Goal: Task Accomplishment & Management: Complete application form

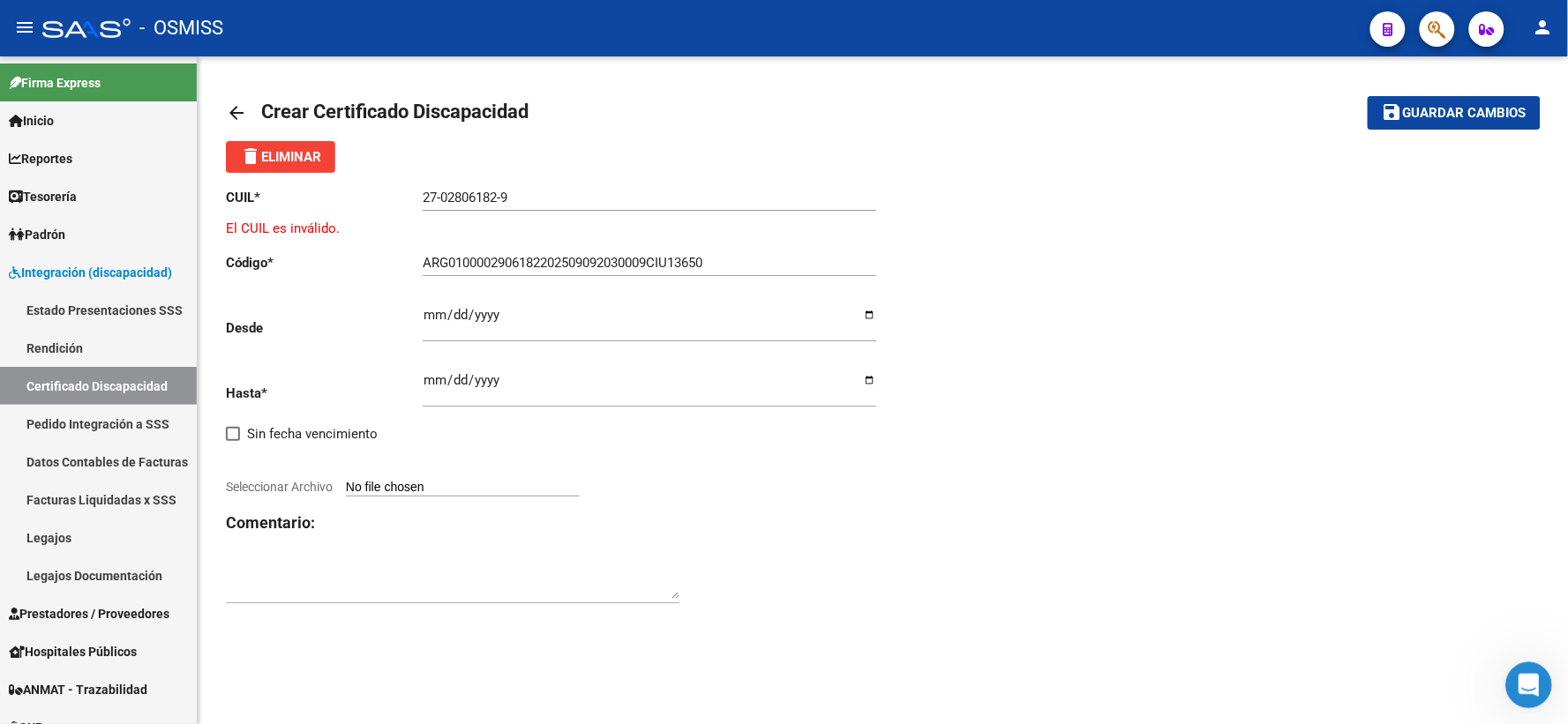
click at [1508, 678] on div "Abrir Intercom Messenger" at bounding box center [1526, 683] width 58 height 58
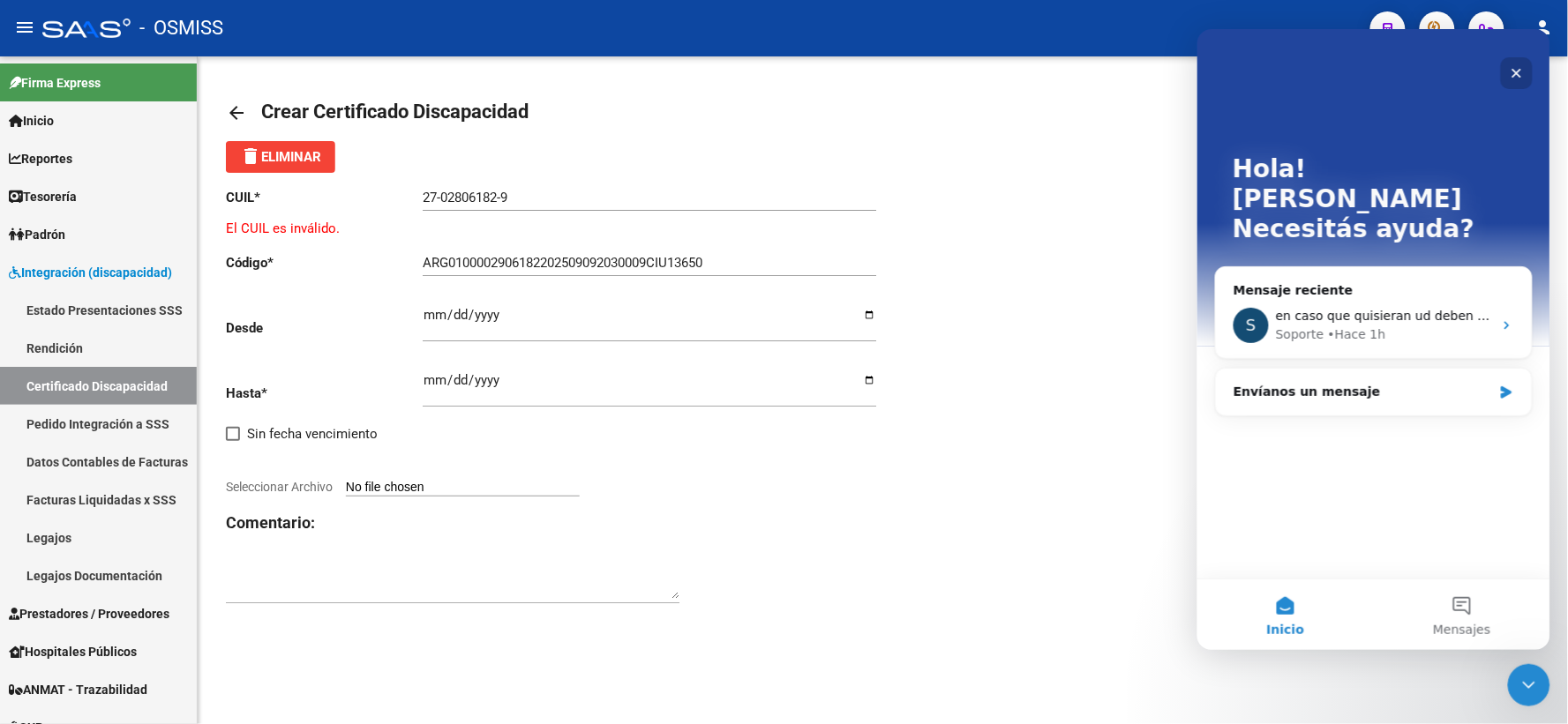
click at [1515, 65] on icon "Cerrar" at bounding box center [1516, 72] width 14 height 14
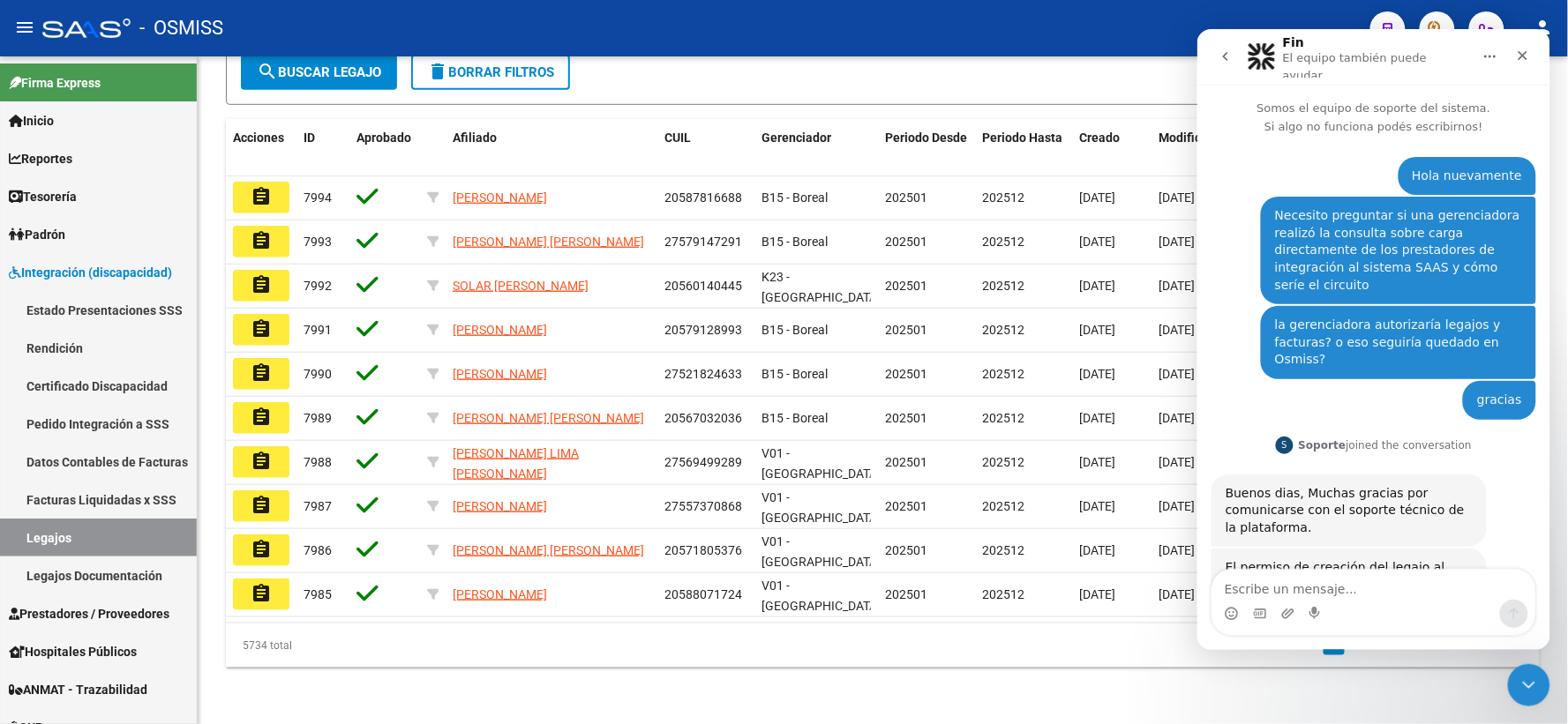
scroll to position [428, 0]
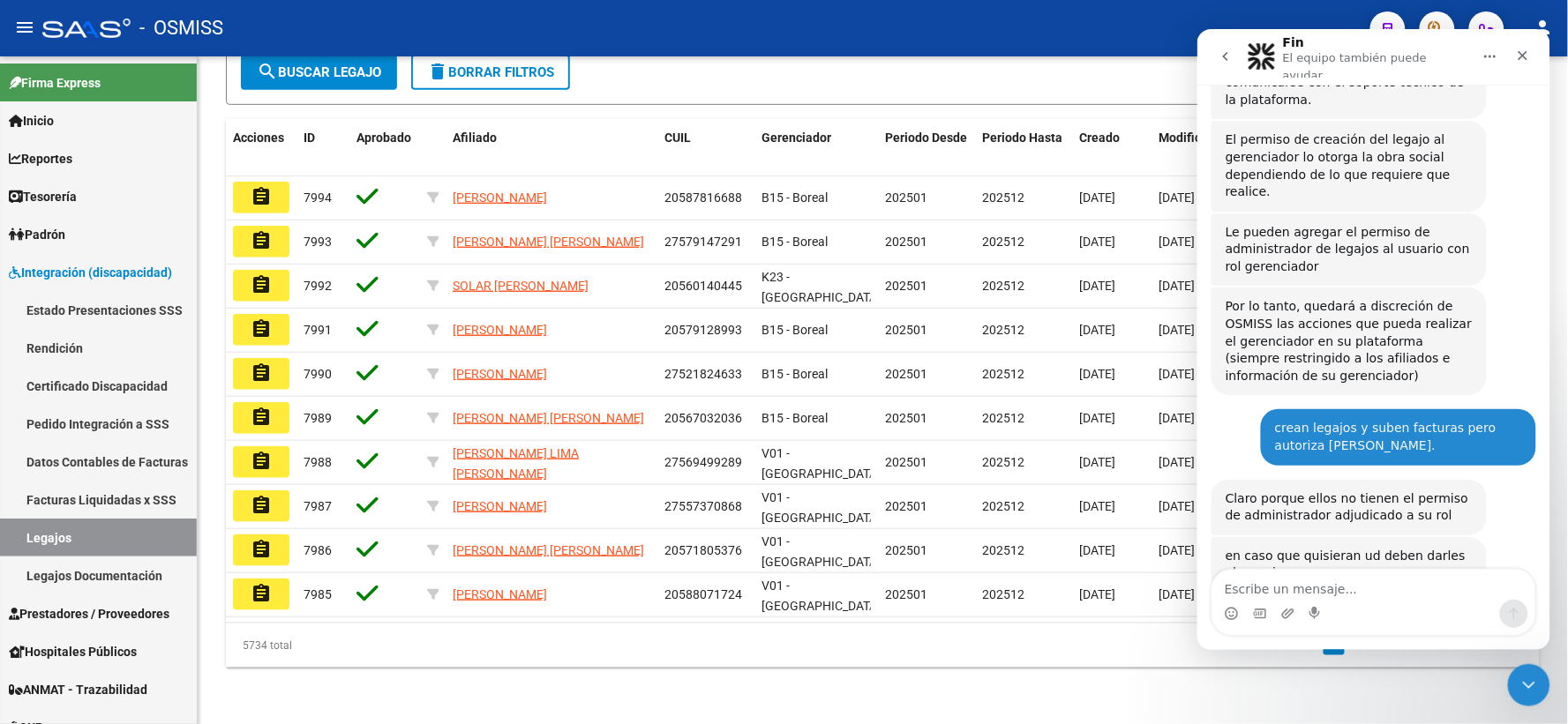
click at [1331, 590] on textarea "Escribe un mensaje..." at bounding box center [1373, 584] width 323 height 30
type textarea "ok"
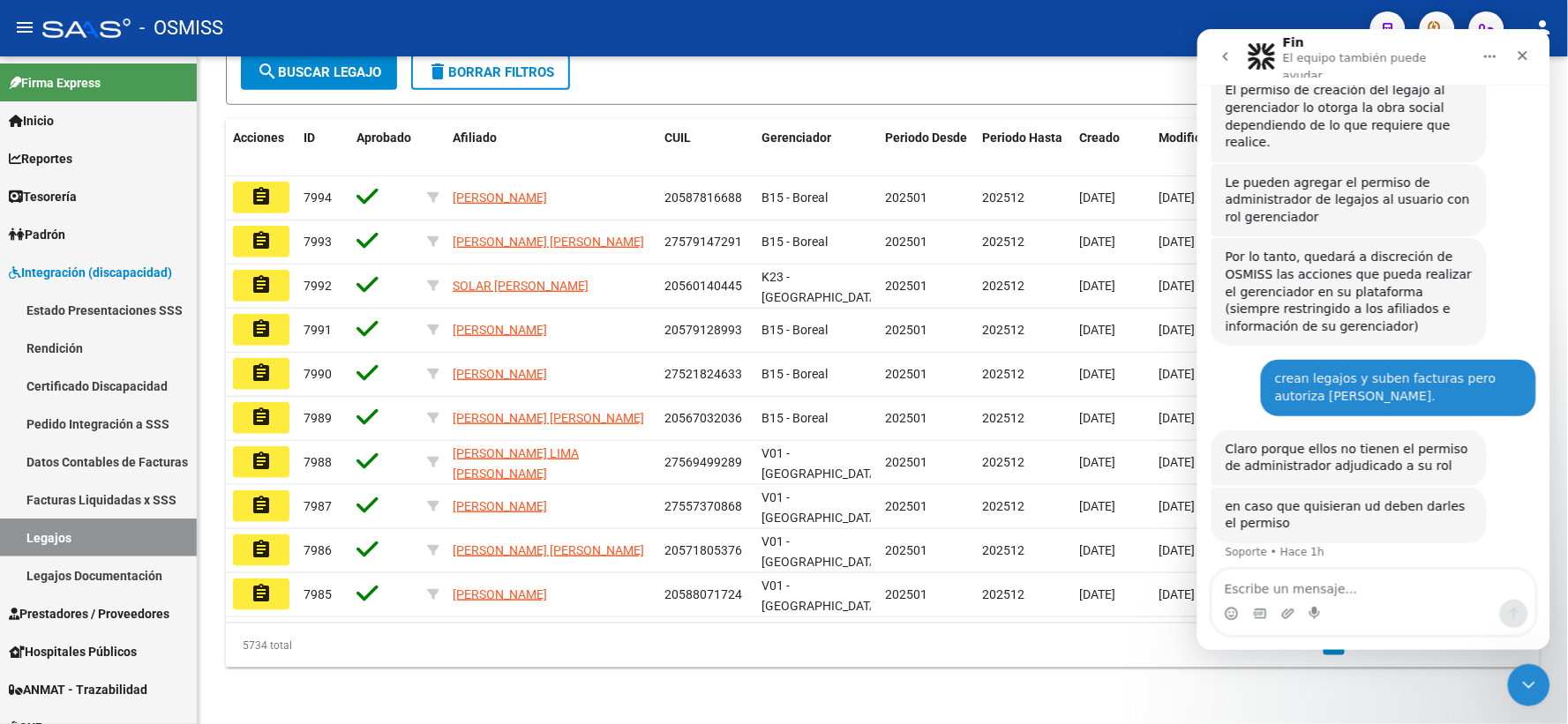
scroll to position [480, 0]
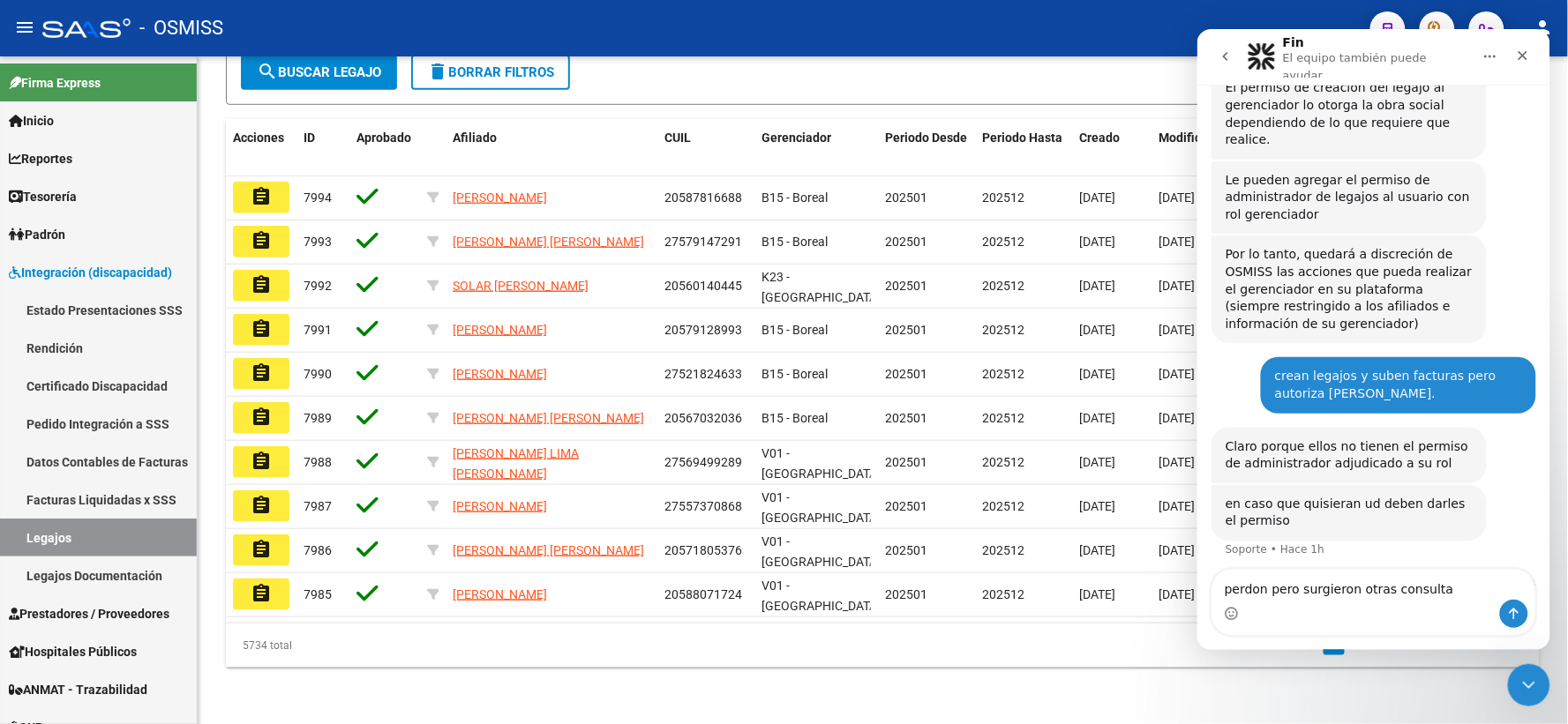
type textarea "perdon pero surgieron otras consultas"
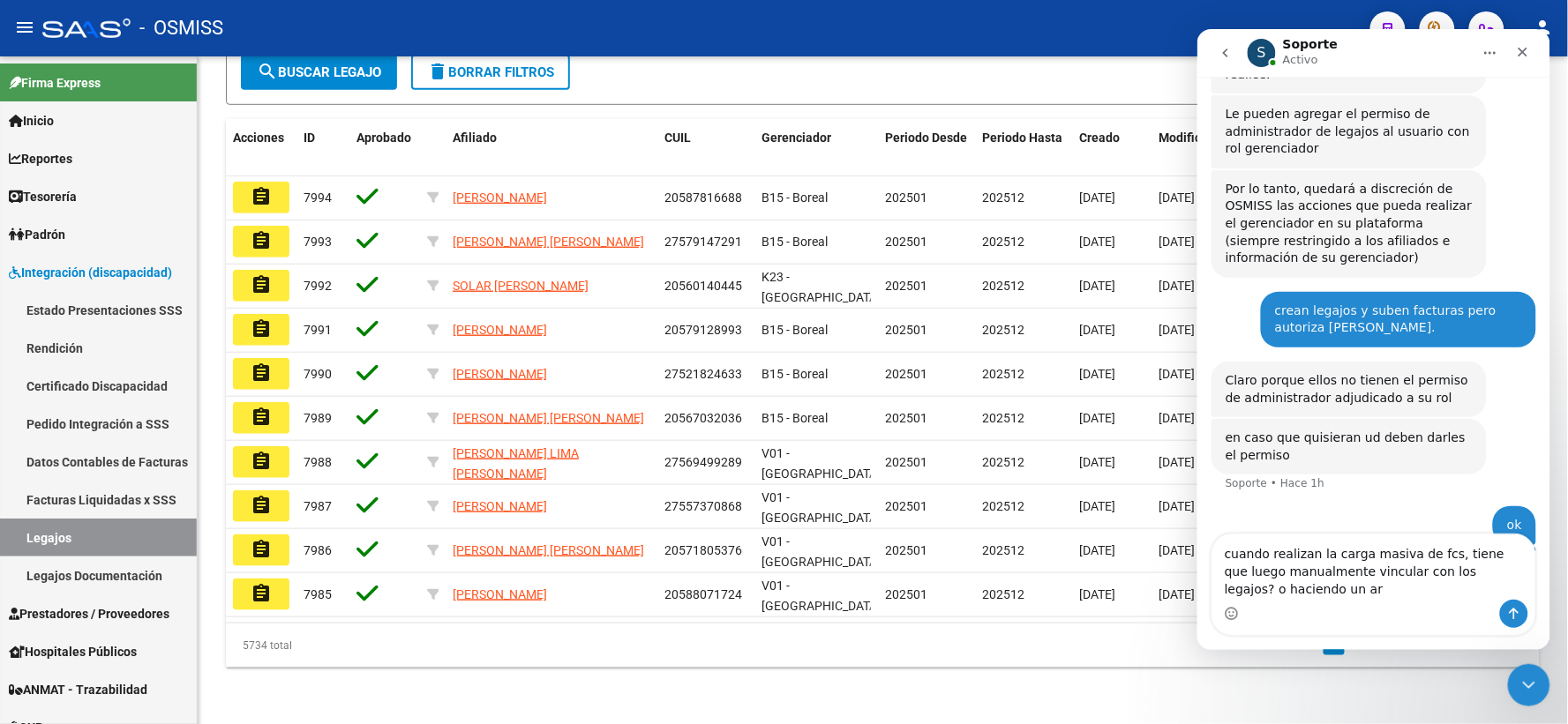
scroll to position [556, 0]
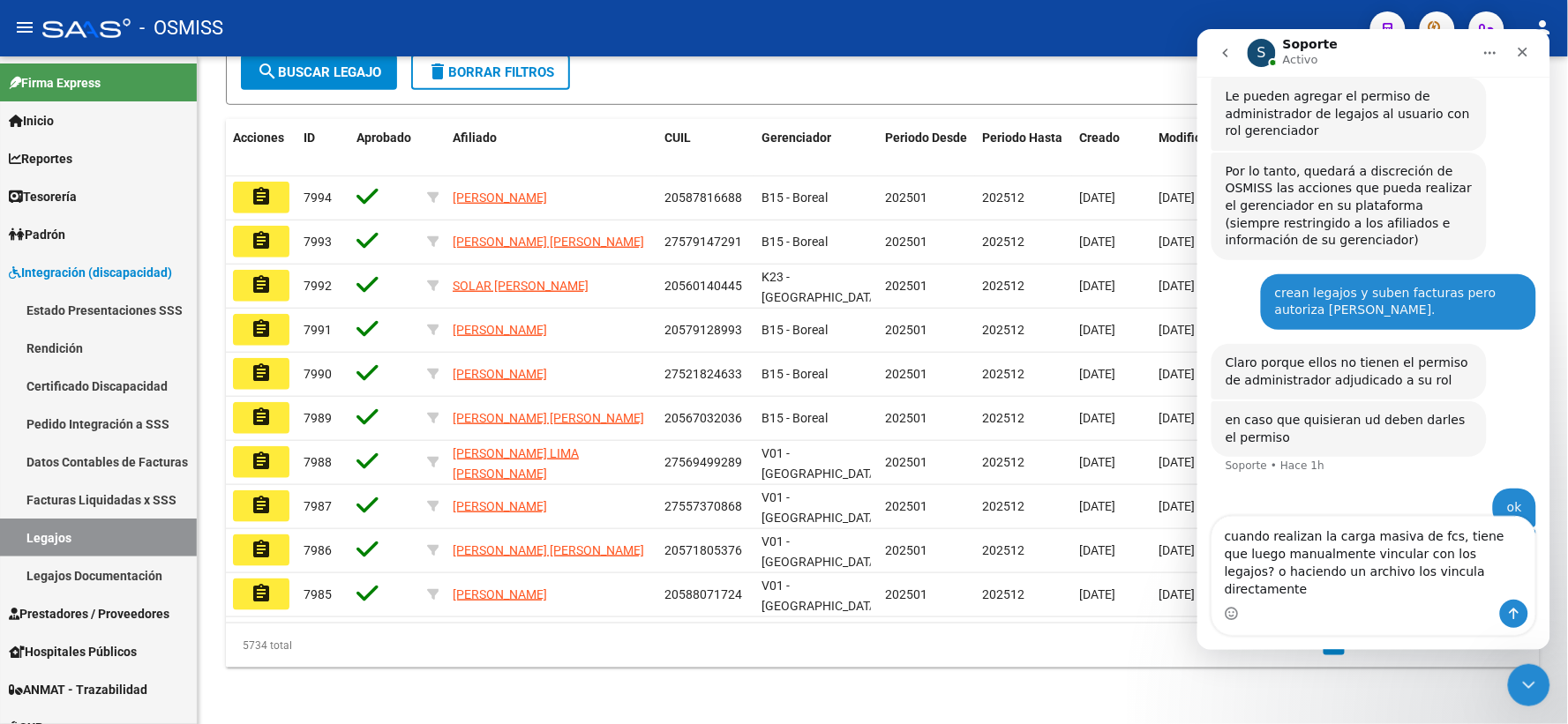
type textarea "cuando realizan la carga masiva de fcs, tiene que luego manualmente vincular co…"
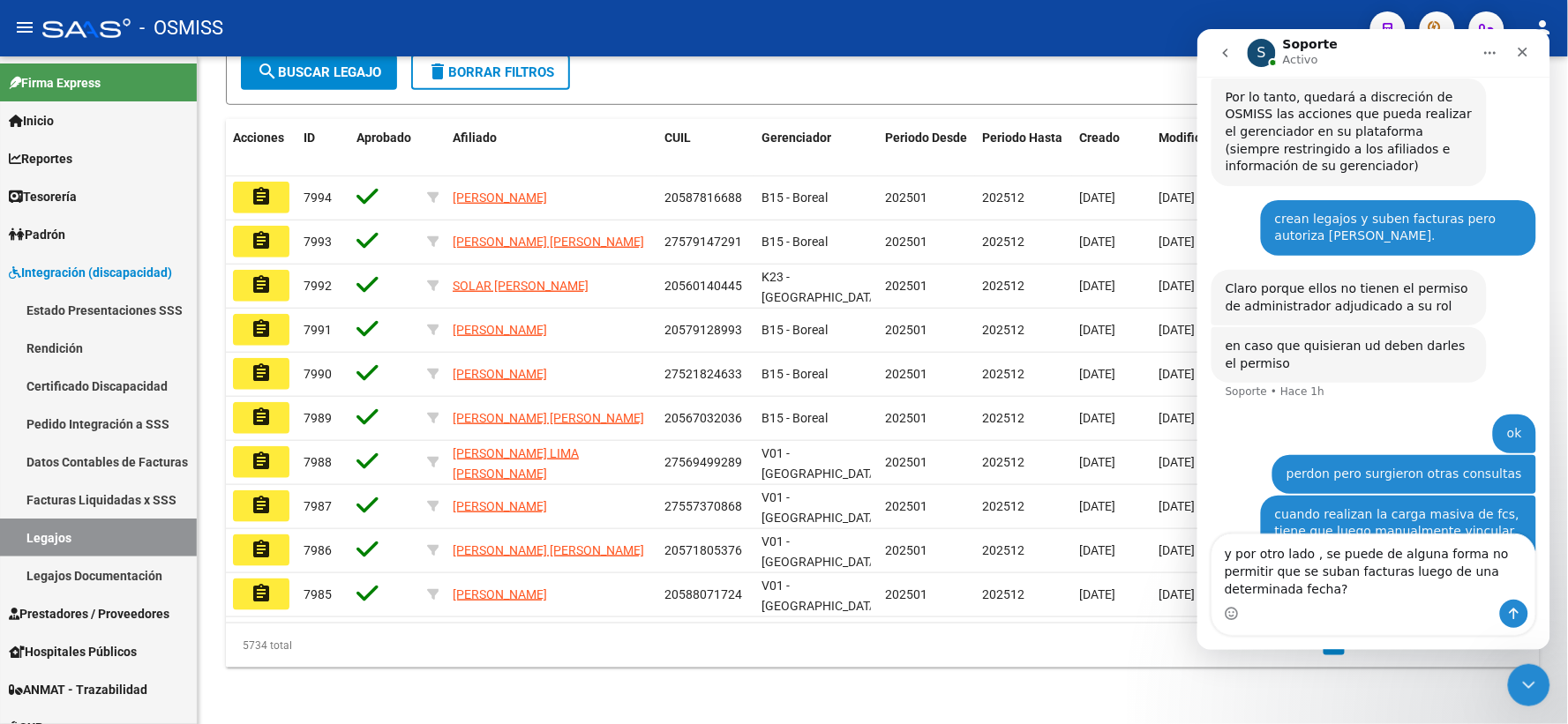
scroll to position [647, 0]
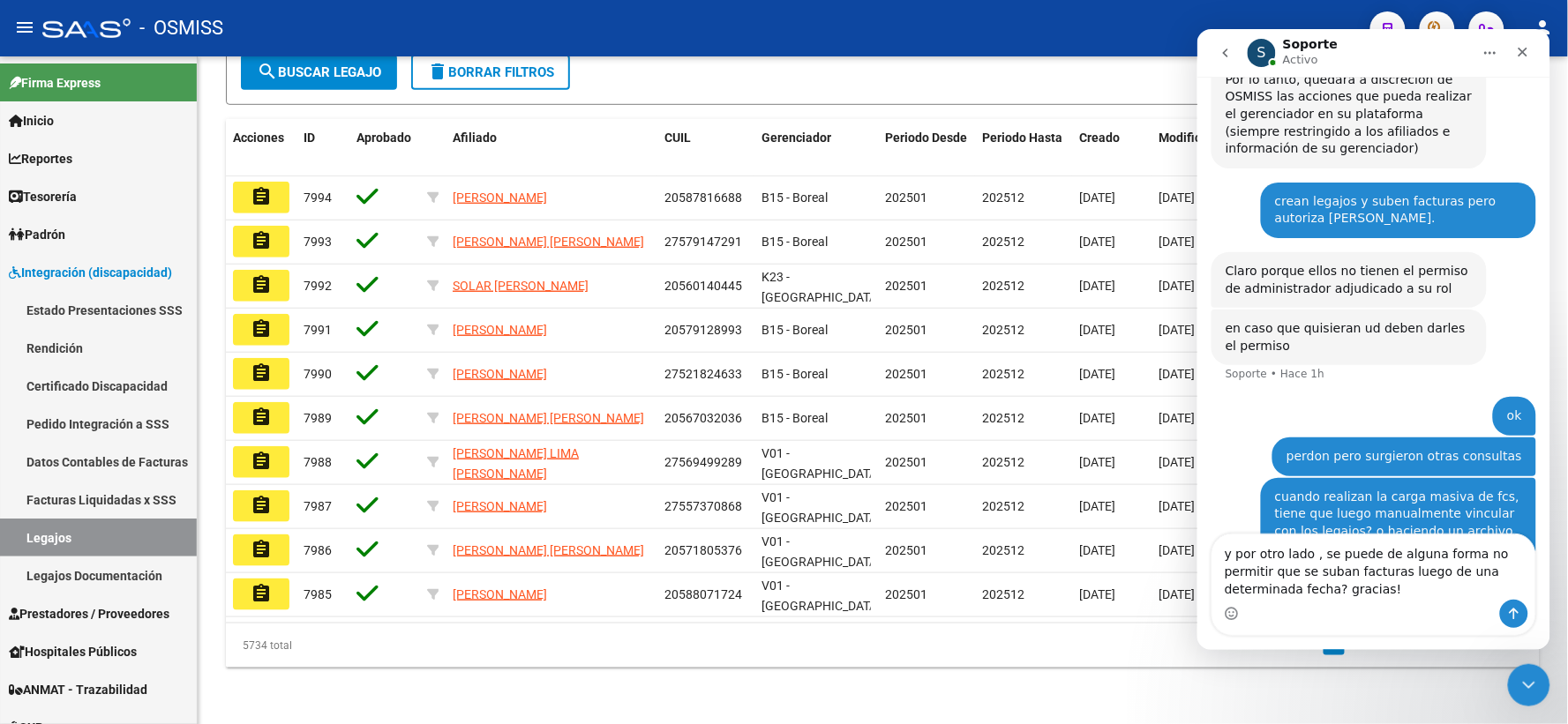
type textarea "y por otro lado , se puede de alguna forma no permitir que se suban facturas lu…"
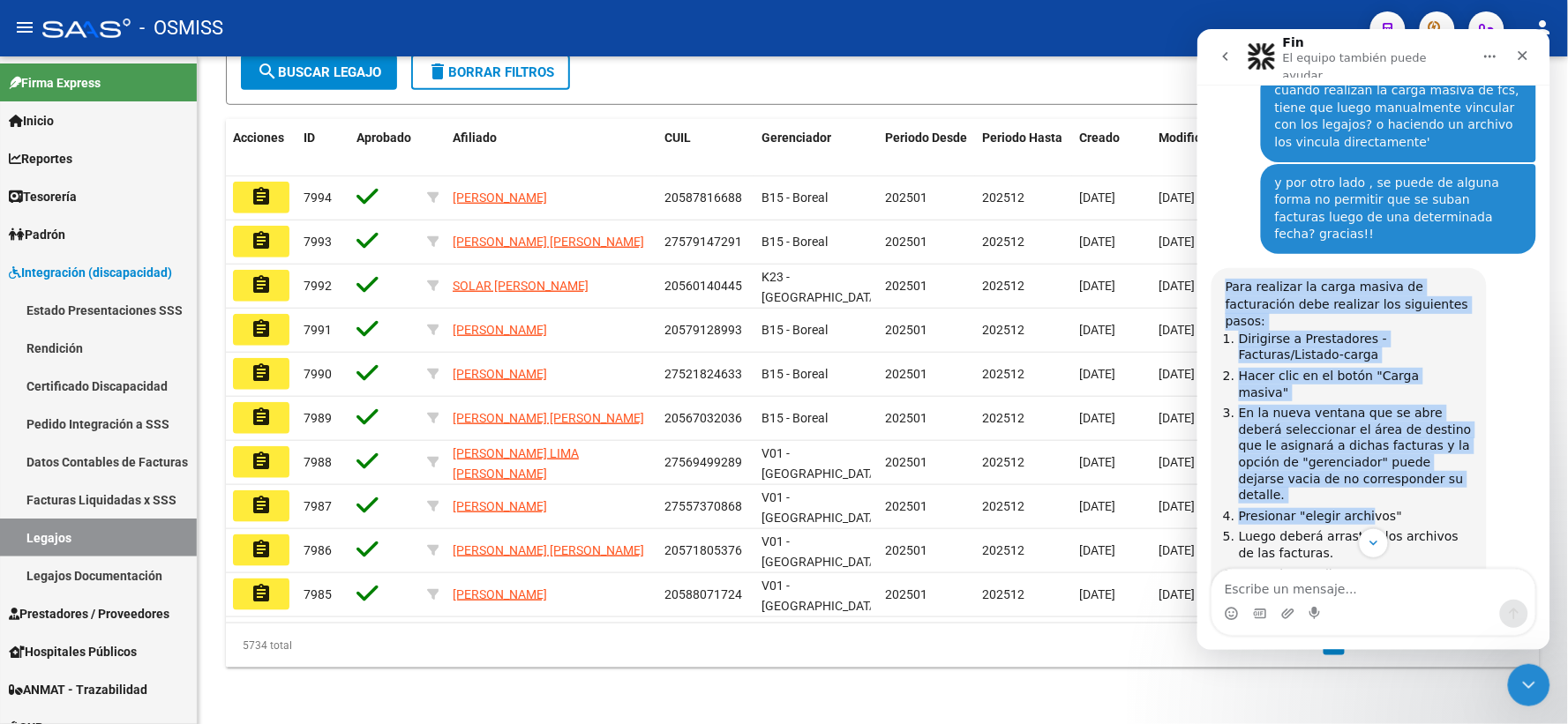
scroll to position [1239, 0]
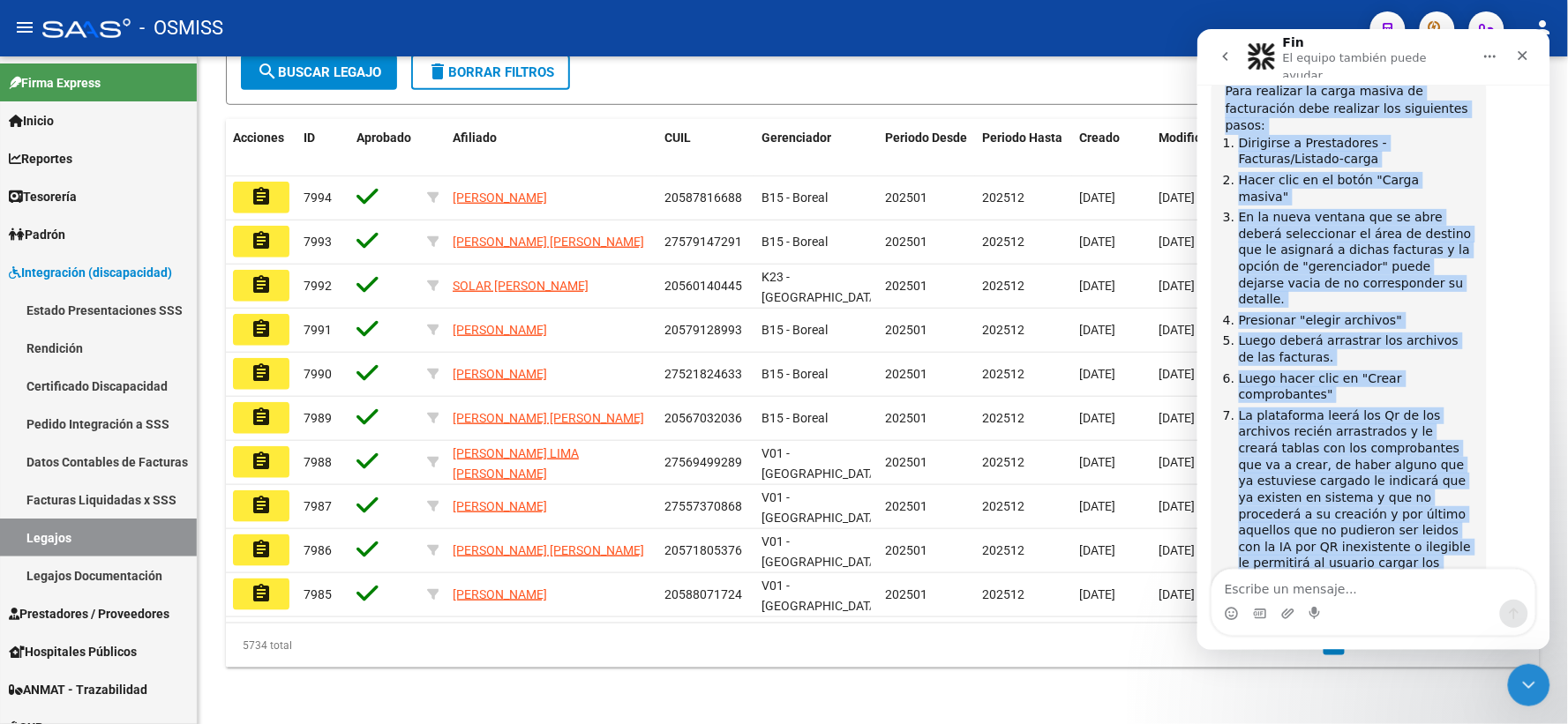
drag, startPoint x: 1226, startPoint y: 303, endPoint x: 1456, endPoint y: 512, distance: 310.8
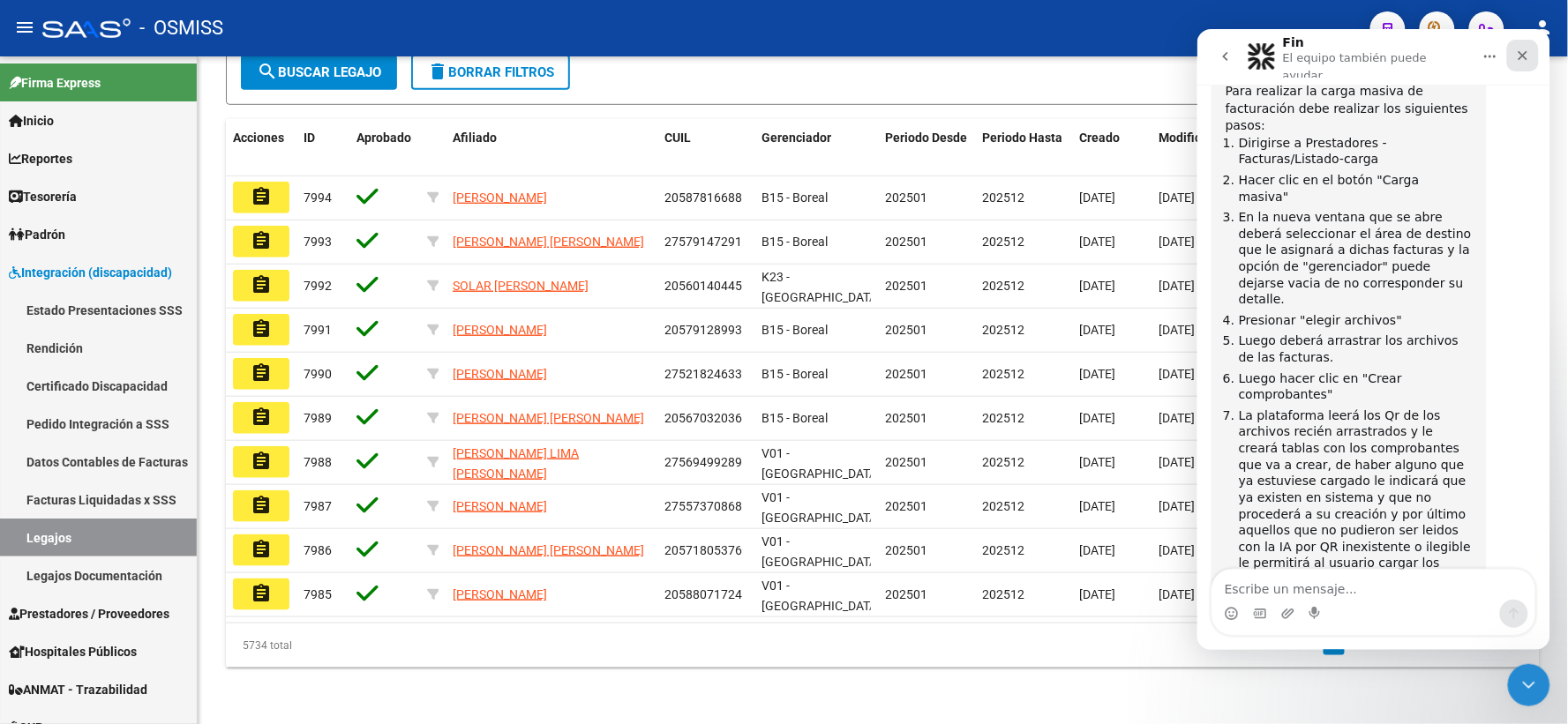
click at [1525, 51] on icon "Cerrar" at bounding box center [1522, 55] width 14 height 14
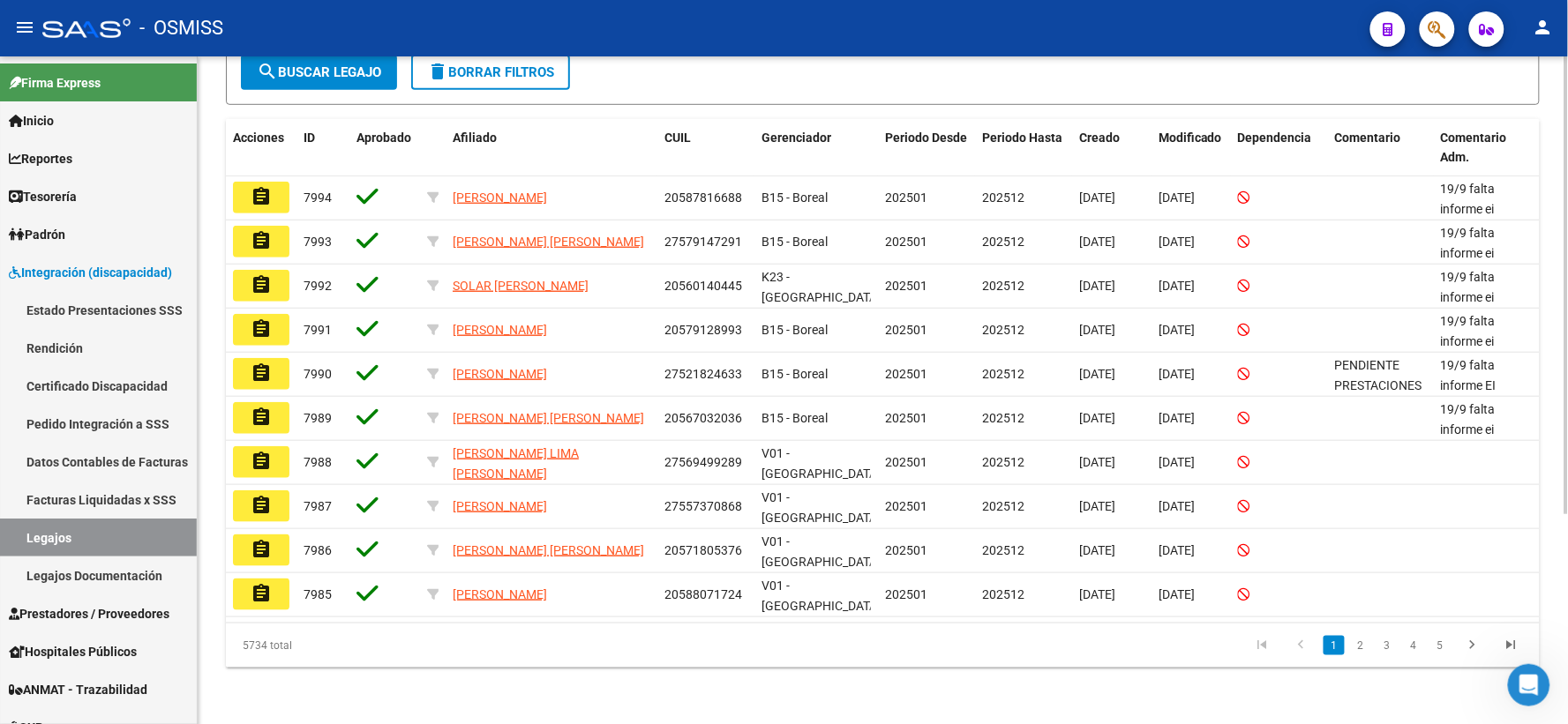
click at [837, 101] on form "Filtros Id Seleccionar Gerenciador Seleccionar Gerenciador CUIL / Apellido CUIT…" at bounding box center [882, 14] width 1314 height 181
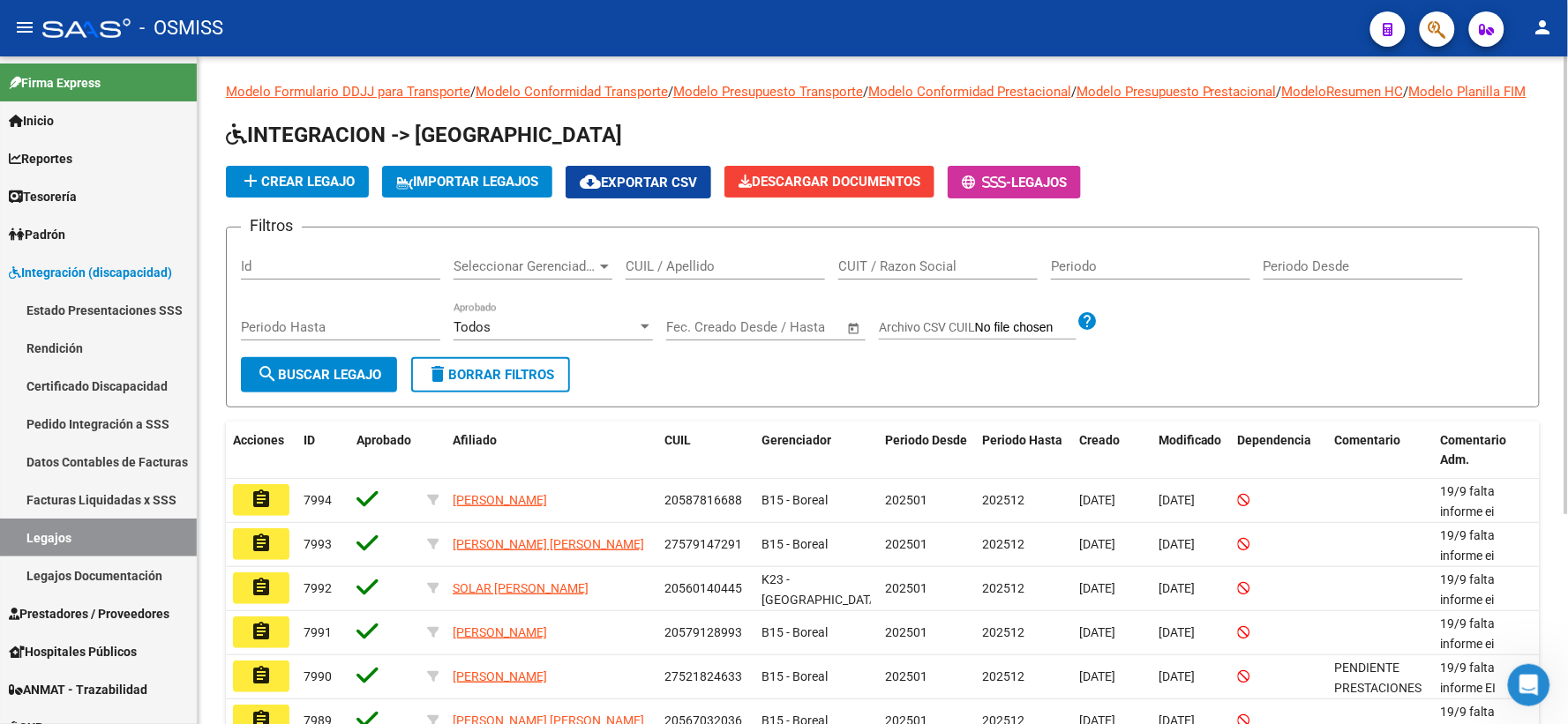
scroll to position [0, 0]
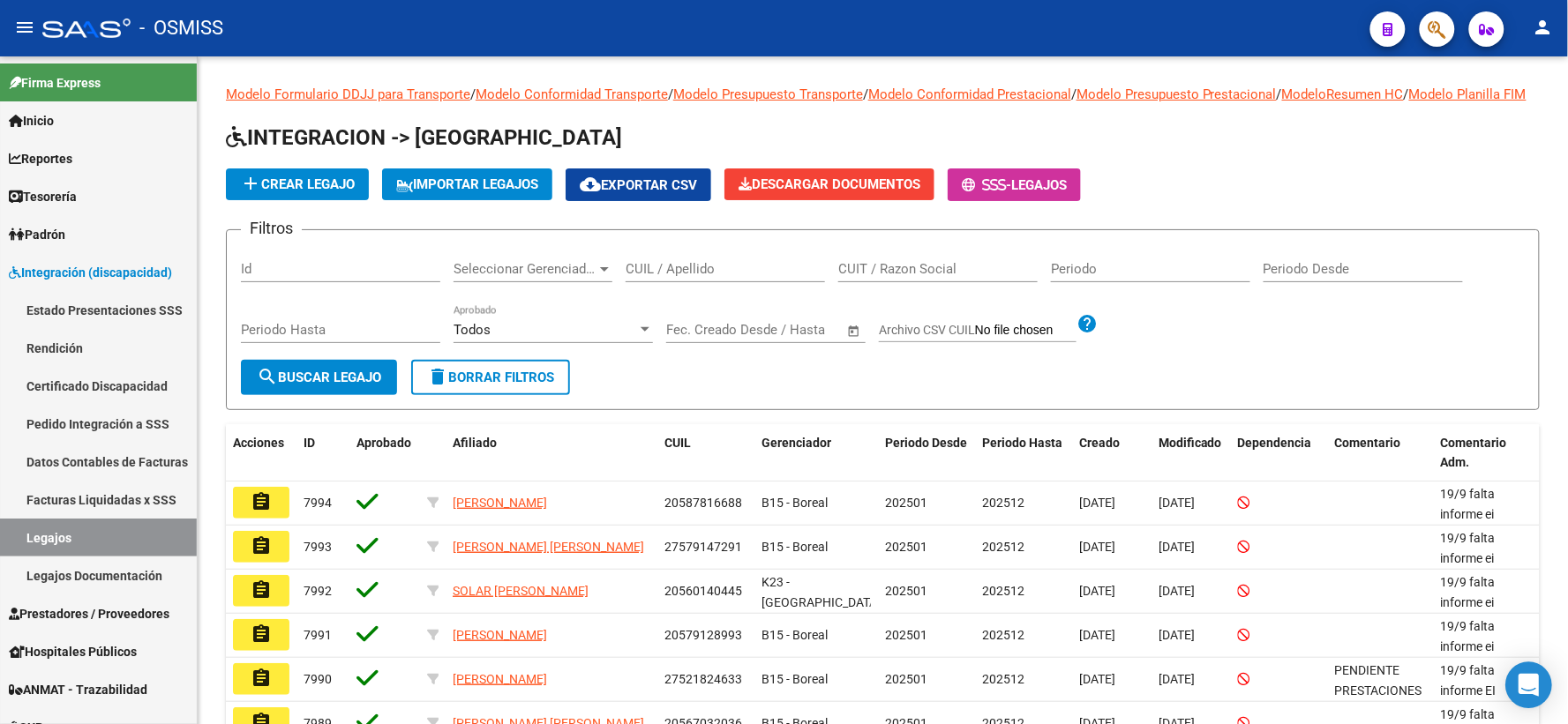
click at [1527, 688] on icon "Open Intercom Messenger" at bounding box center [1528, 685] width 20 height 23
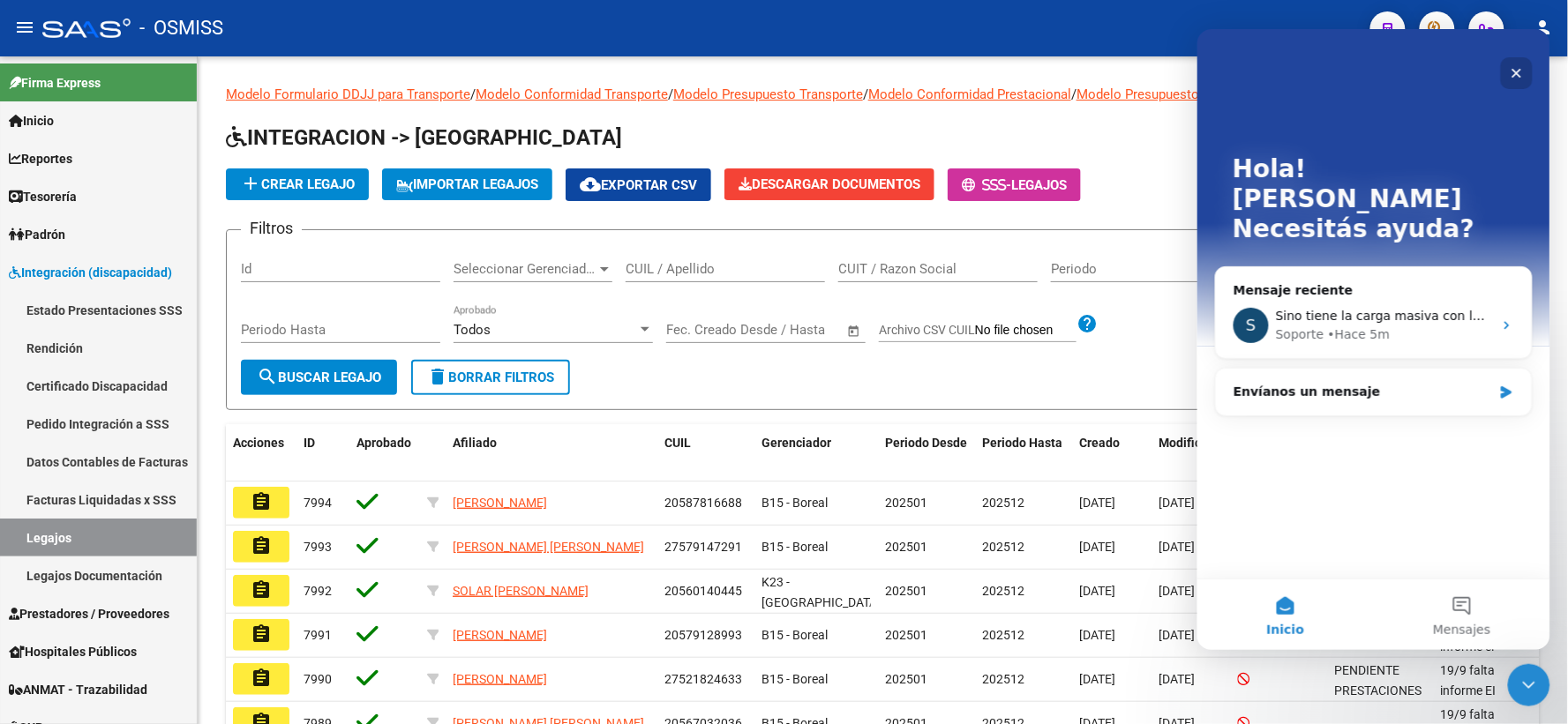
click at [1515, 68] on icon "Cerrar" at bounding box center [1516, 72] width 14 height 14
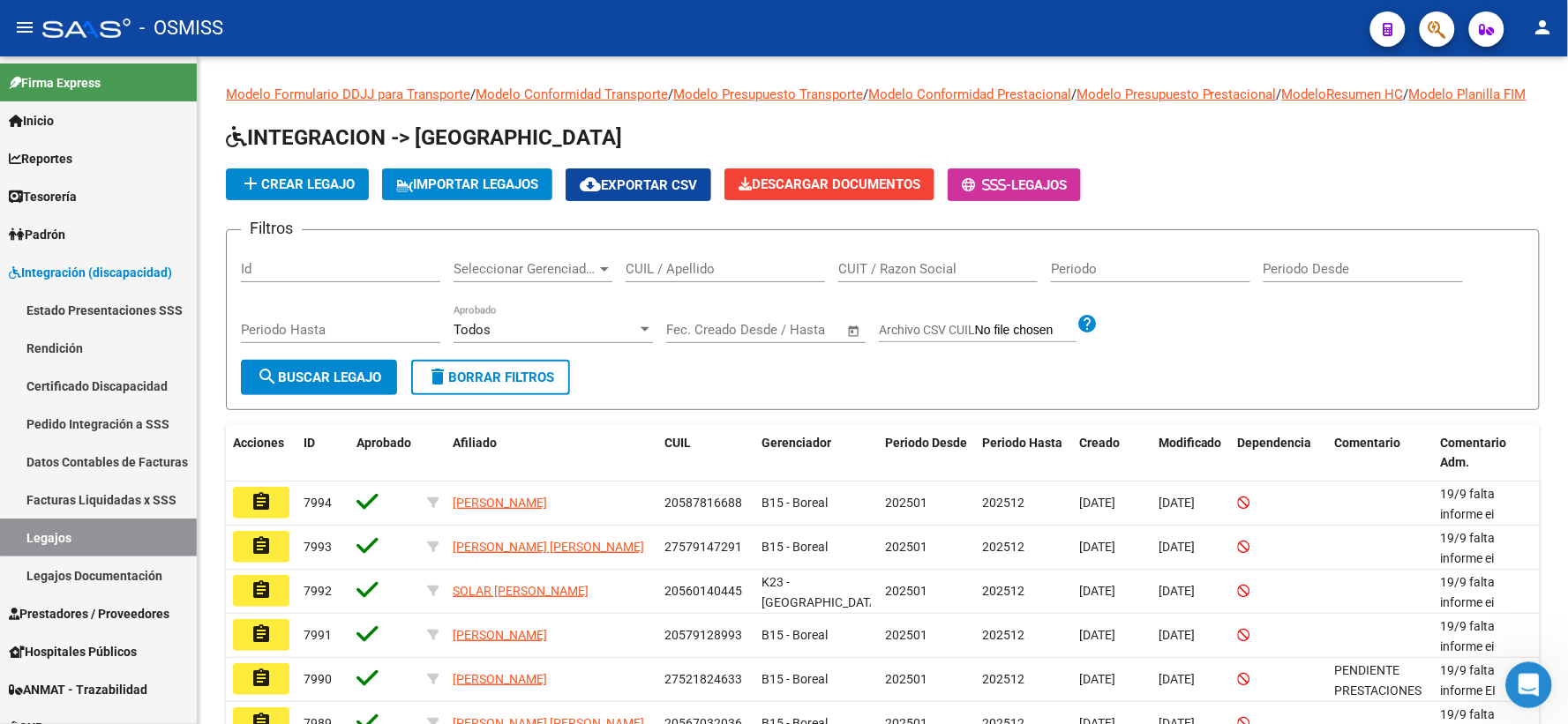
click at [1533, 684] on icon "Abrir Intercom Messenger" at bounding box center [1526, 683] width 29 height 29
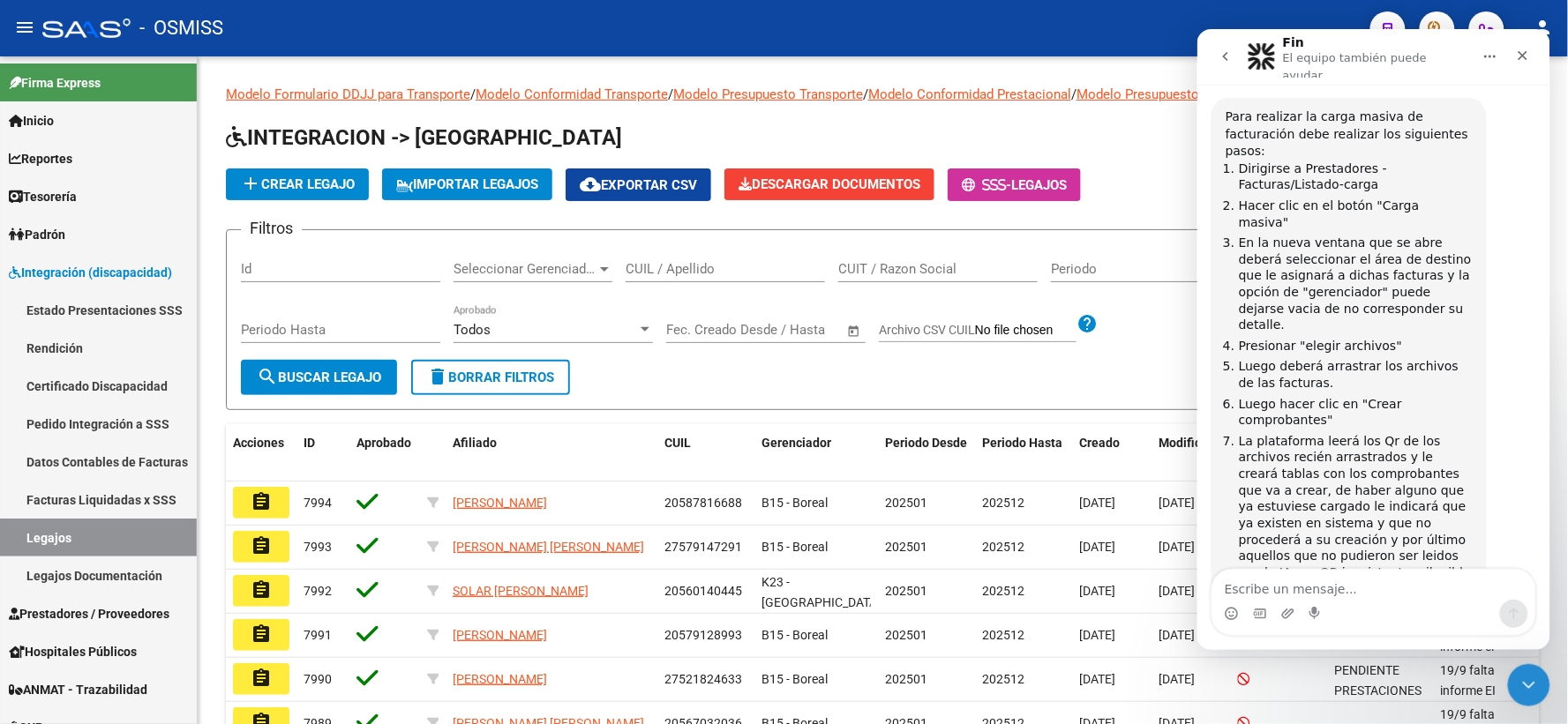
scroll to position [1240, 0]
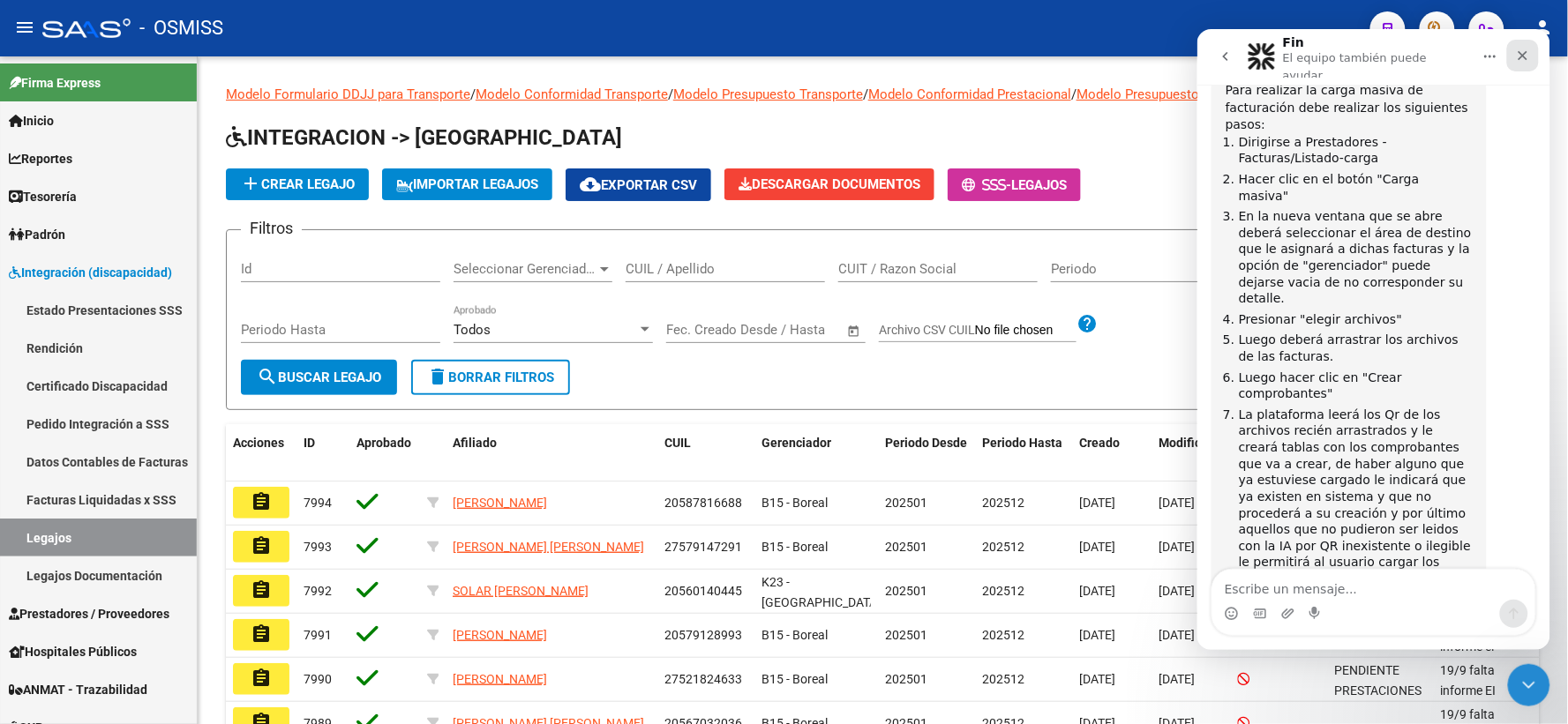
click at [1517, 49] on icon "Cerrar" at bounding box center [1522, 55] width 14 height 14
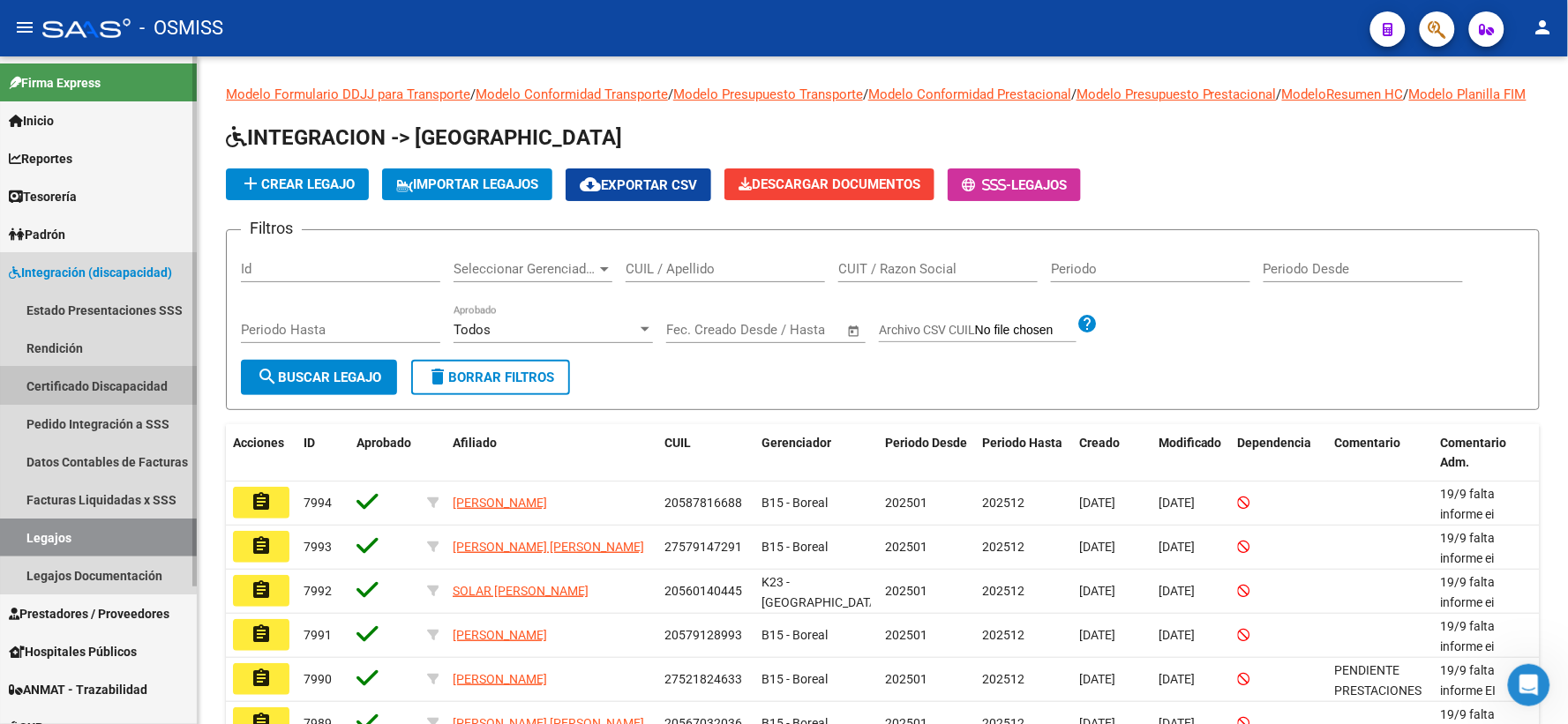
click at [75, 384] on link "Certificado Discapacidad" at bounding box center [98, 385] width 197 height 38
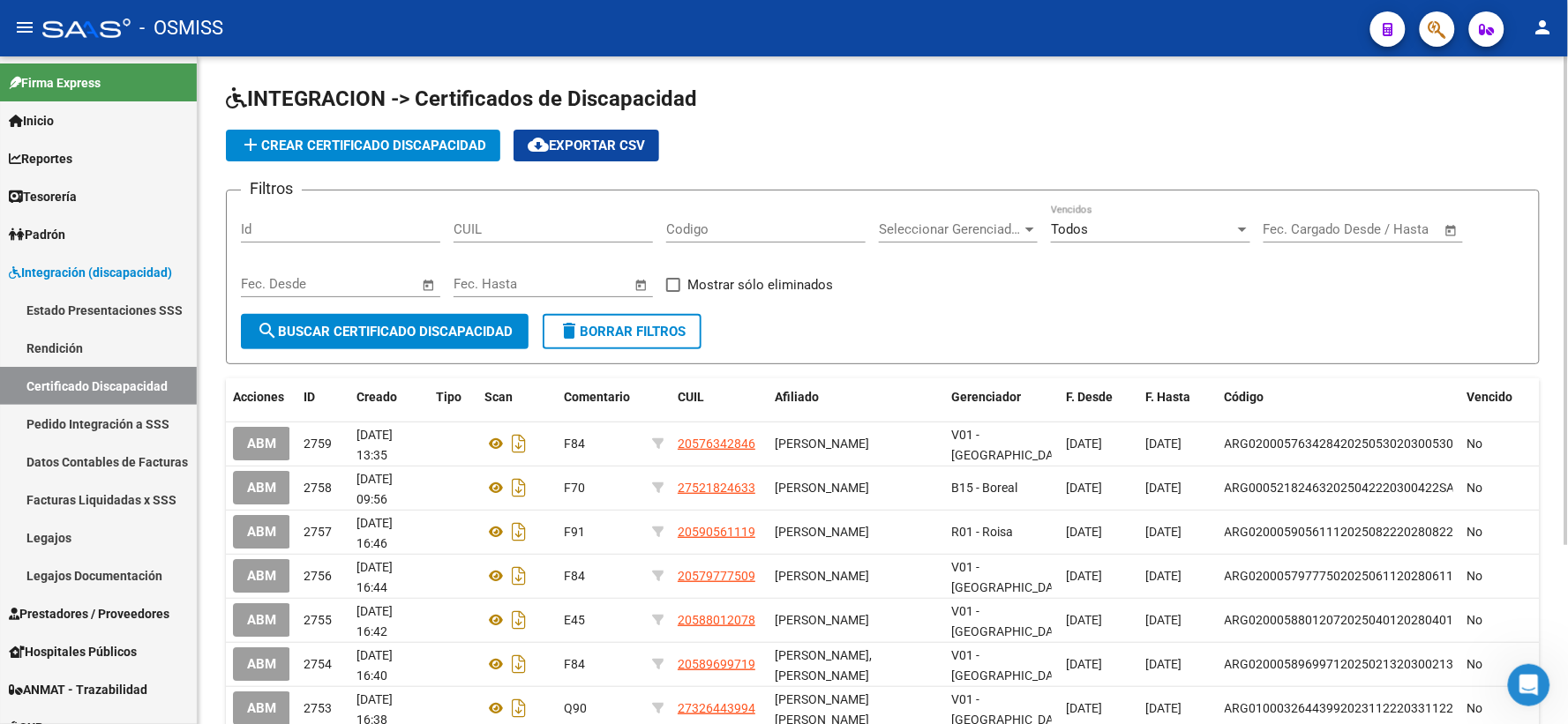
click at [1504, 314] on form "Filtros Id CUIL Codigo Seleccionar Gerenciador Seleccionar Gerenciador Todos Ve…" at bounding box center [882, 277] width 1314 height 175
click at [587, 235] on input "CUIL" at bounding box center [553, 229] width 199 height 16
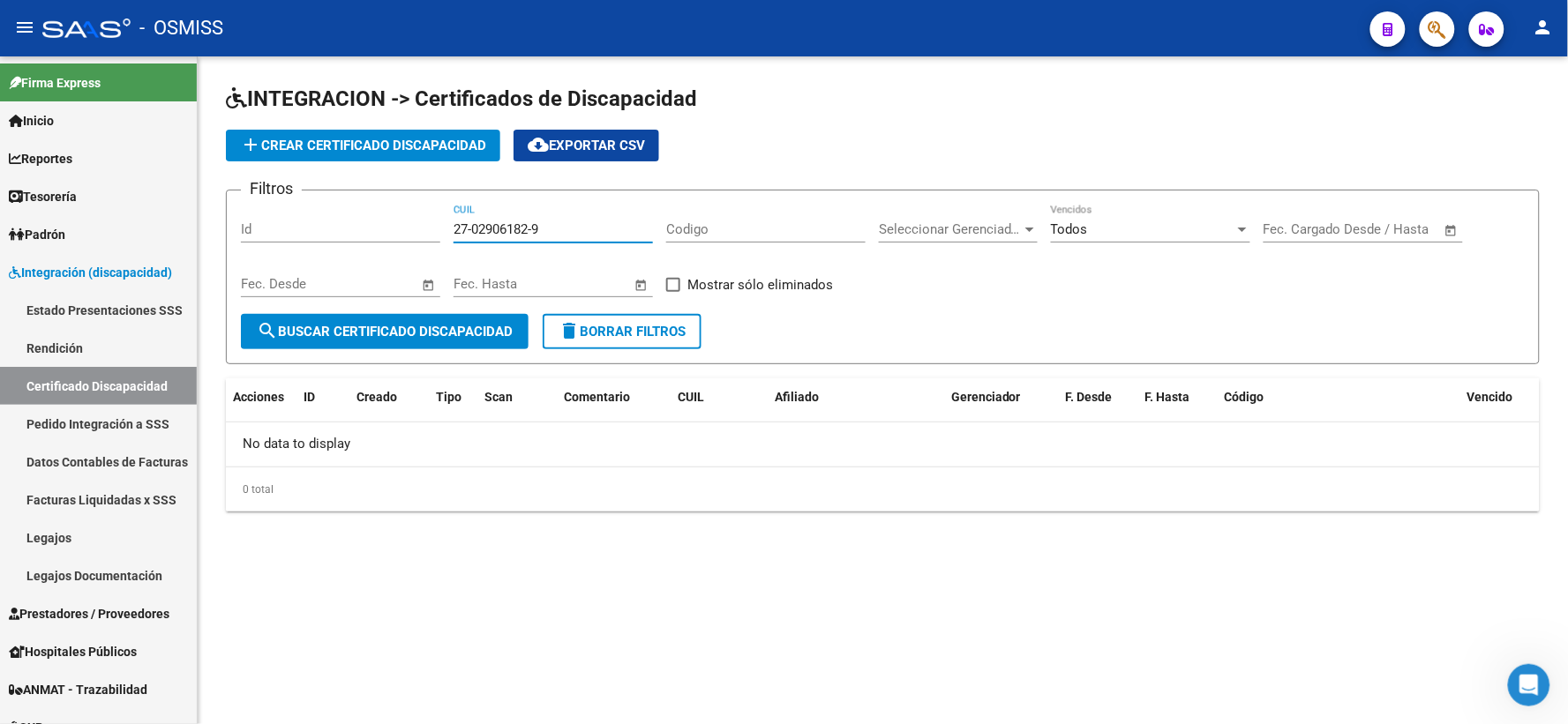
drag, startPoint x: 576, startPoint y: 233, endPoint x: 435, endPoint y: 215, distance: 142.1
click at [435, 215] on div "Filtros Id 27-02906182-9 CUIL Codigo Seleccionar Gerenciador Seleccionar Gerenc…" at bounding box center [882, 259] width 1284 height 109
type input "27-02906182-9"
click at [433, 146] on span "add Crear Certificado Discapacidad" at bounding box center [363, 146] width 246 height 16
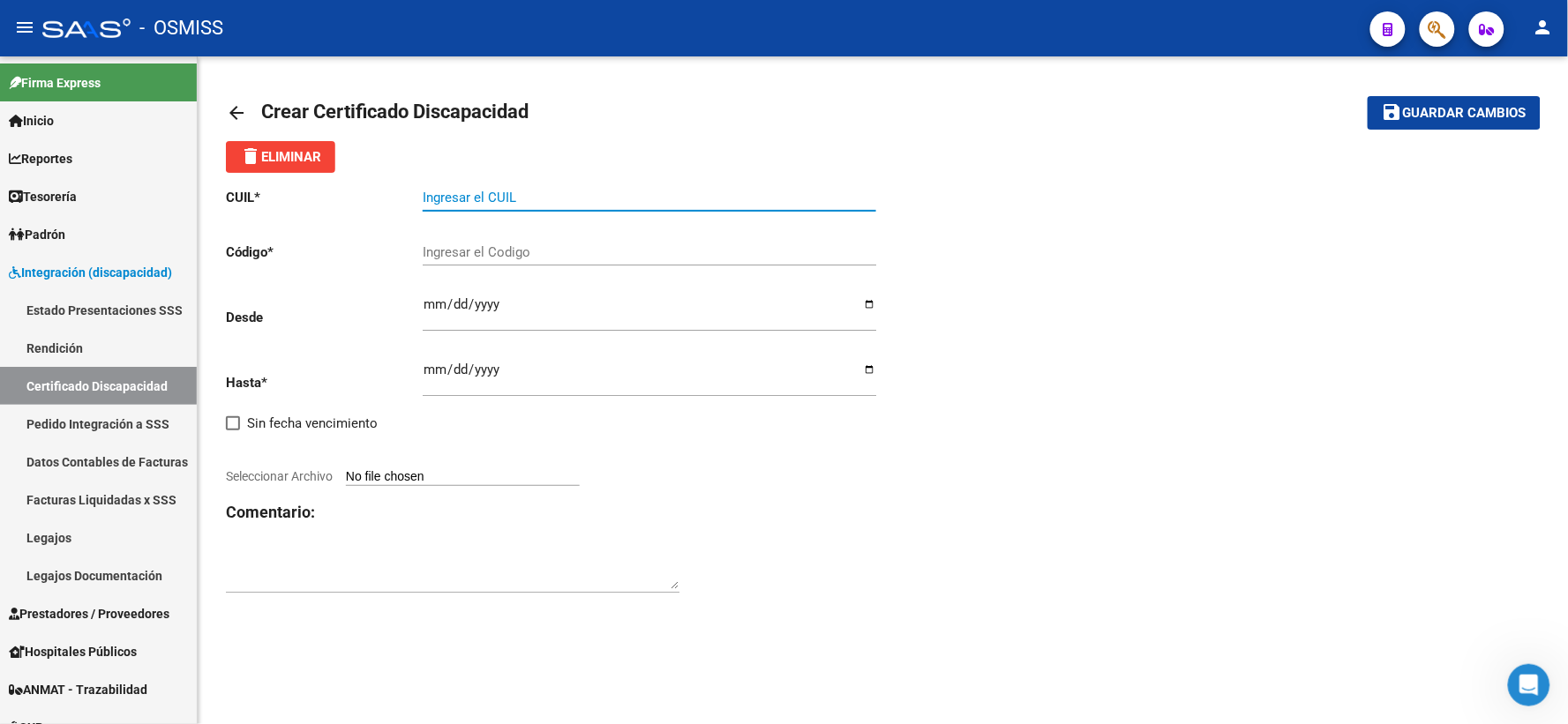
paste input "27-02906182-9"
type input "27-02906182-9"
click at [536, 250] on input "Ingresar el Codigo" at bounding box center [649, 252] width 454 height 16
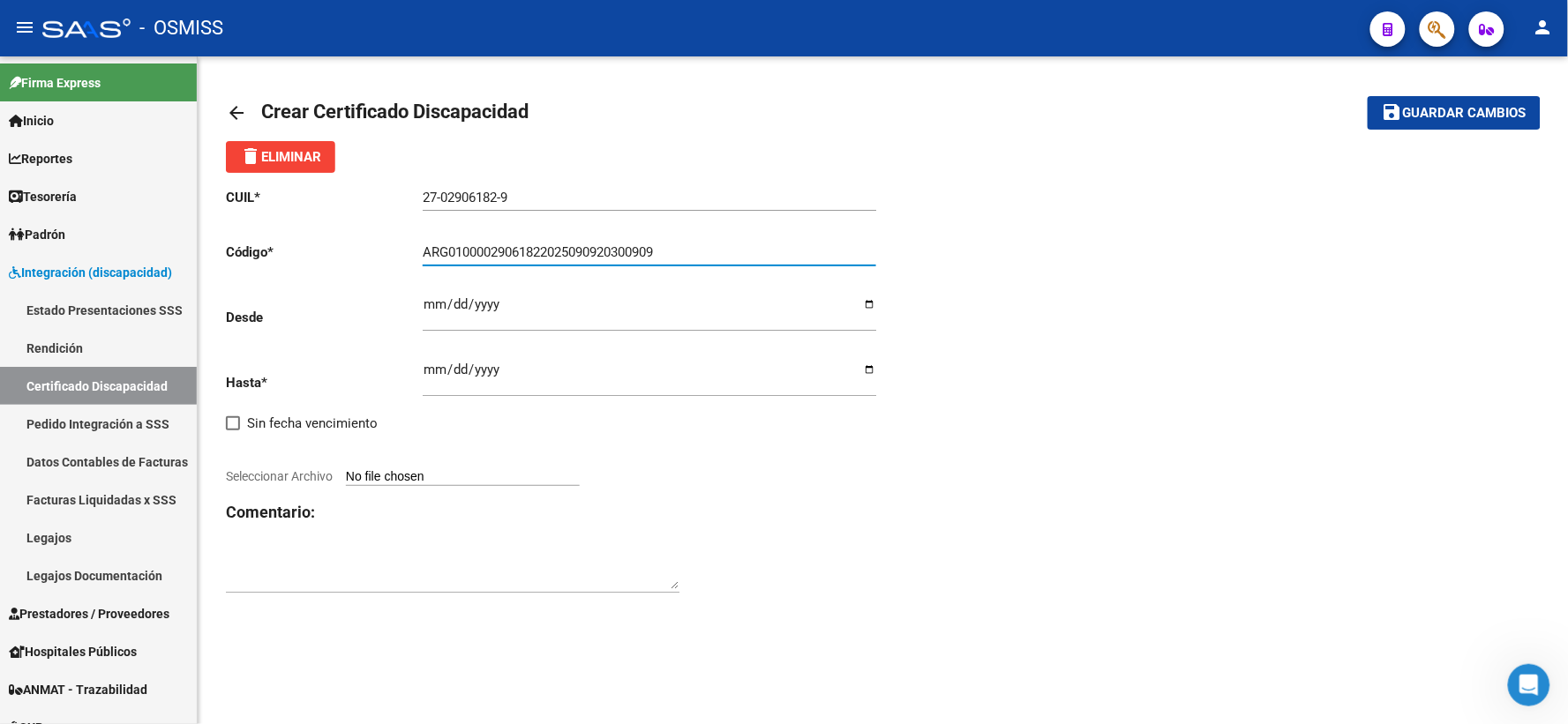
type input "ARG01000029061822025090920300909"
click at [432, 301] on input "Ingresar fec. Desde" at bounding box center [649, 311] width 454 height 28
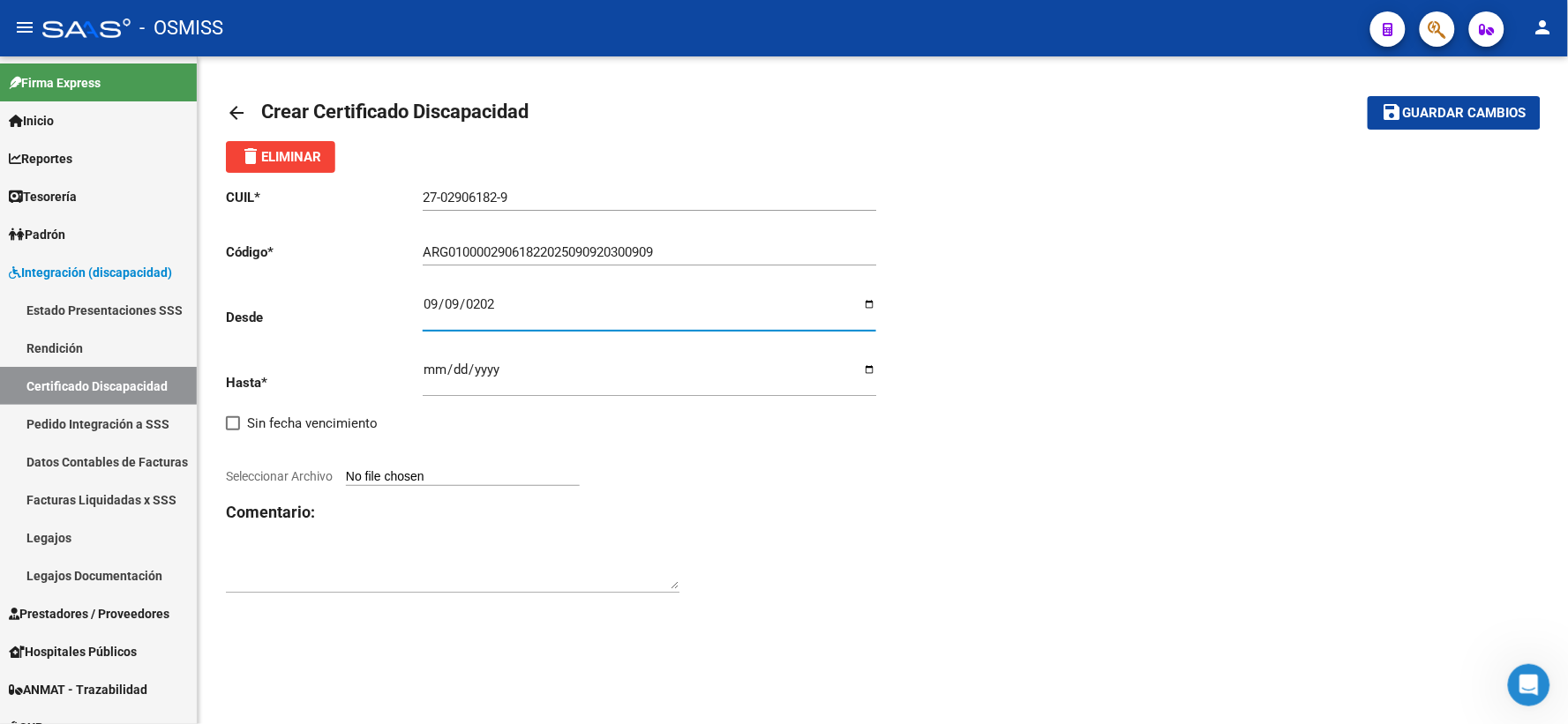
type input "2025-09-09"
click at [435, 367] on input "Ingresar fec. Hasta" at bounding box center [649, 377] width 454 height 28
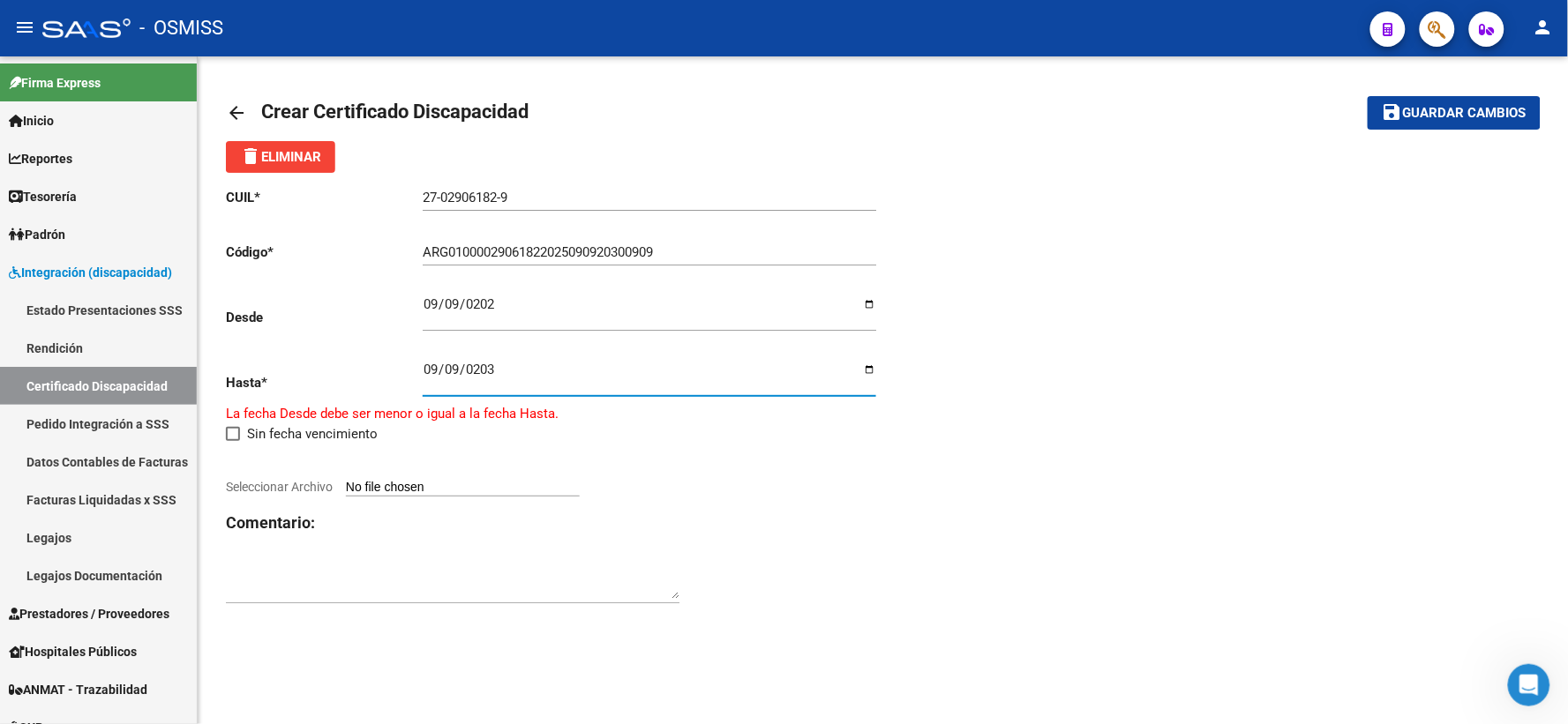
type input "2030-09-09"
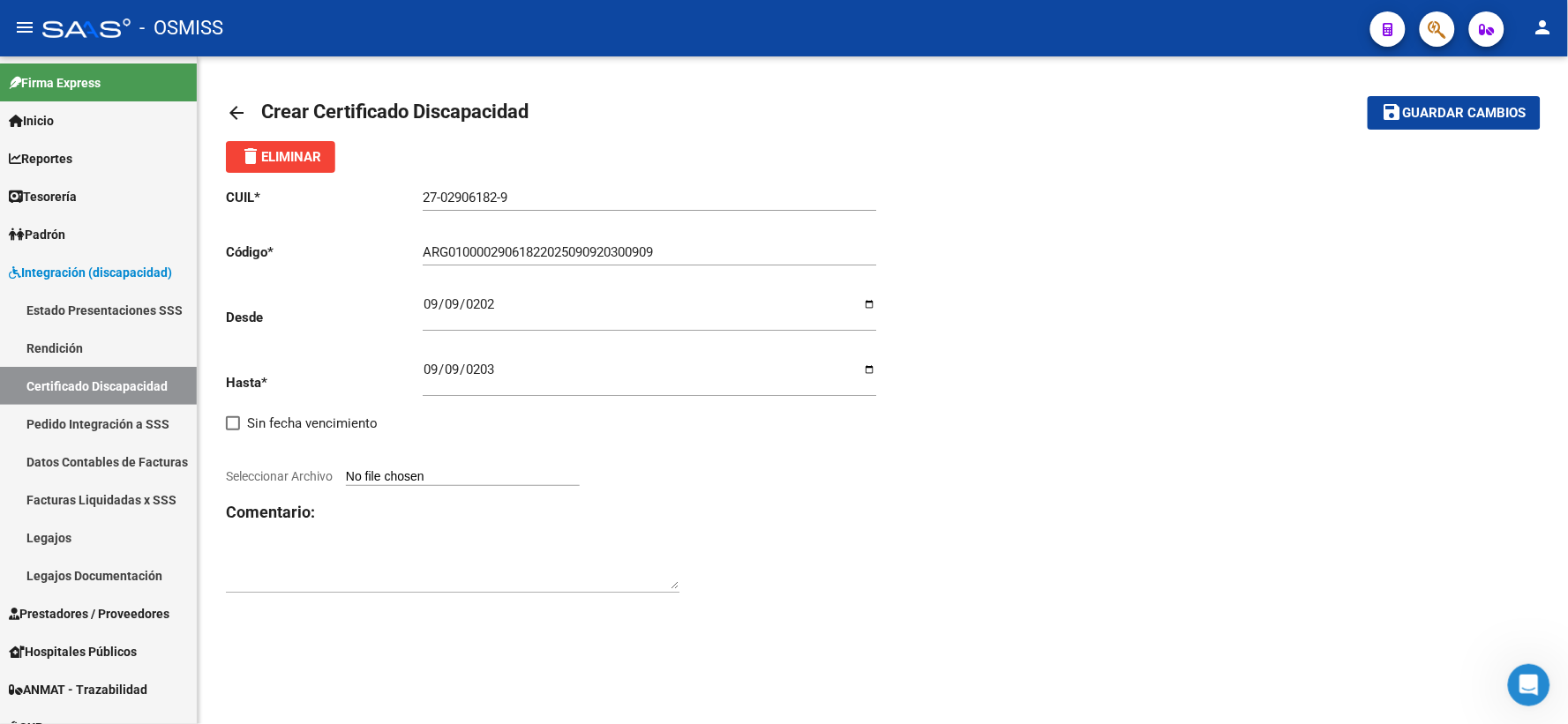
type input "C:\fakepath\lacroux.pdf"
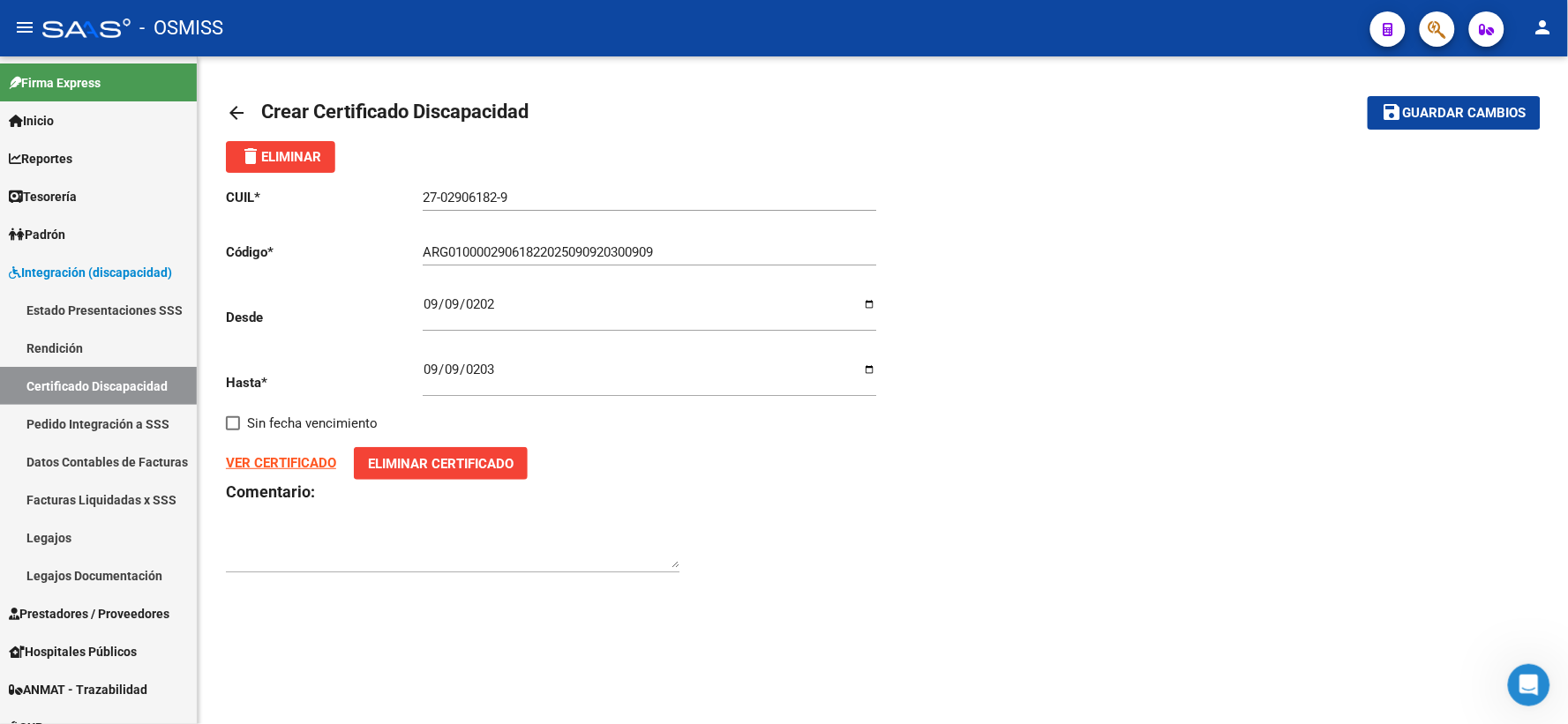
click at [377, 593] on div "arrow_back Crear Certificado Discapacidad save Guardar cambios delete Eliminar …" at bounding box center [882, 344] width 1370 height 575
click at [294, 545] on textarea at bounding box center [453, 551] width 454 height 35
type textarea "F03"
click at [1459, 111] on span "Guardar cambios" at bounding box center [1465, 114] width 124 height 16
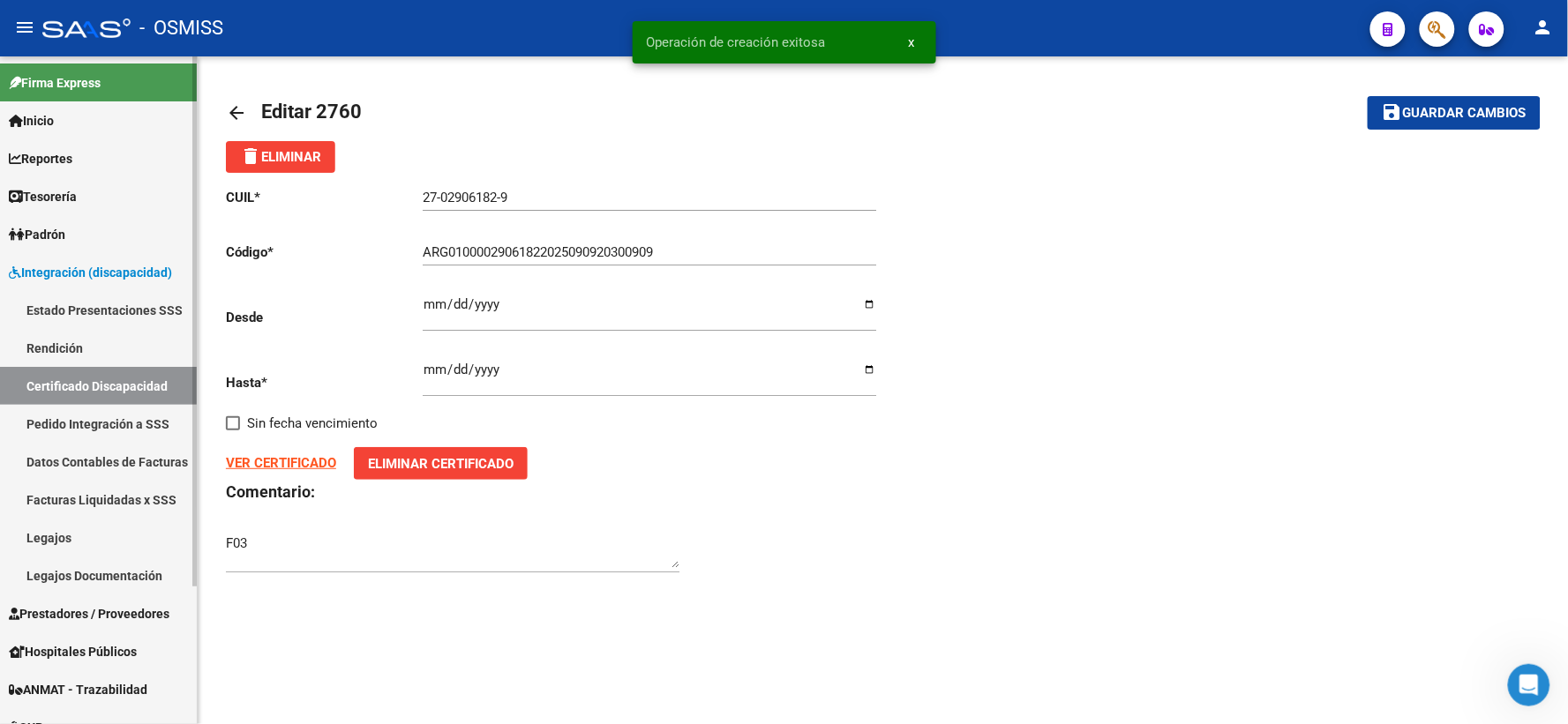
click at [56, 390] on link "Certificado Discapacidad" at bounding box center [98, 385] width 197 height 38
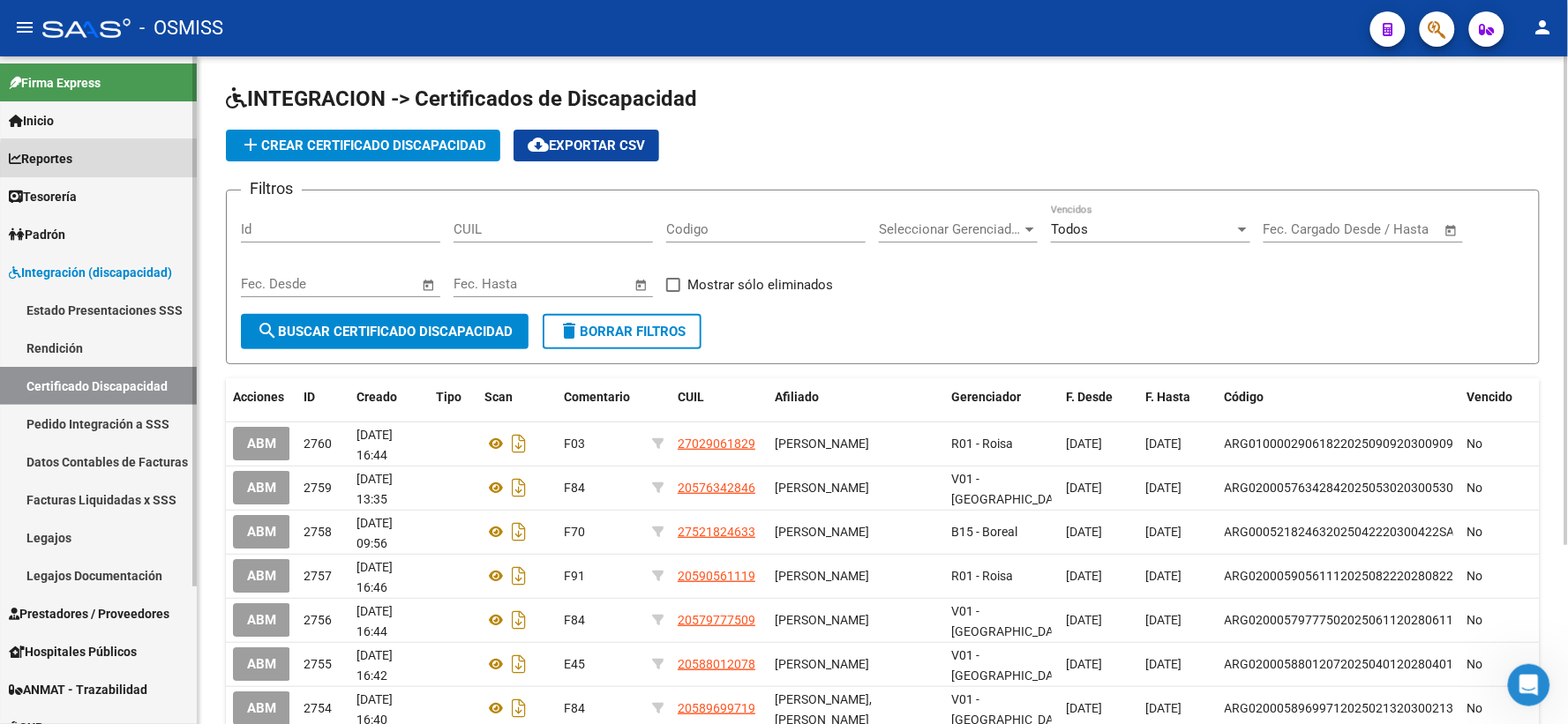
click at [191, 168] on link "Reportes" at bounding box center [98, 158] width 197 height 38
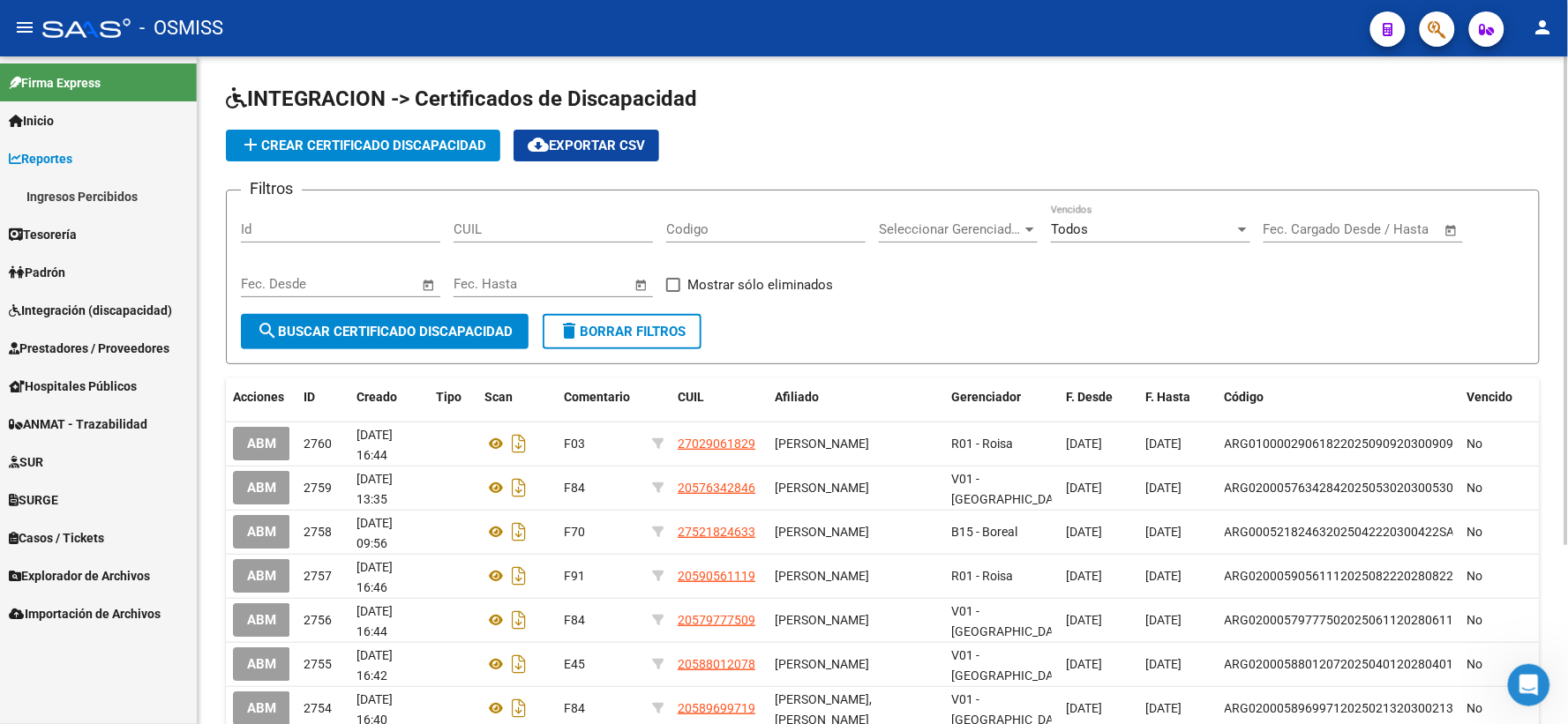
click at [490, 230] on input "CUIL" at bounding box center [553, 229] width 199 height 16
click at [473, 332] on span "search Buscar Certificado Discapacidad" at bounding box center [385, 332] width 256 height 16
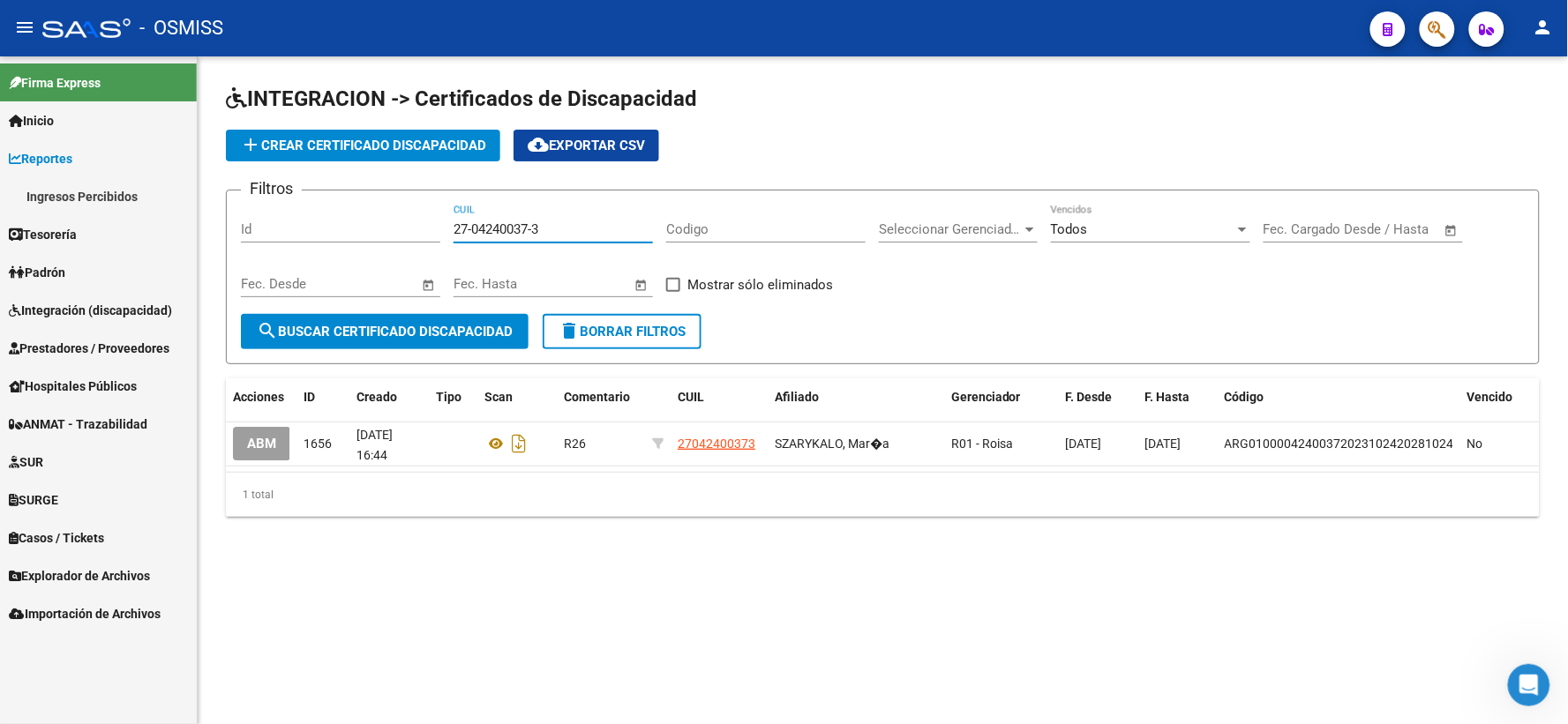
drag, startPoint x: 559, startPoint y: 230, endPoint x: 382, endPoint y: 217, distance: 177.5
click at [382, 217] on div "Filtros Id 27-04240037-3 CUIL Codigo Seleccionar Gerenciador Seleccionar Gerenc…" at bounding box center [882, 259] width 1284 height 109
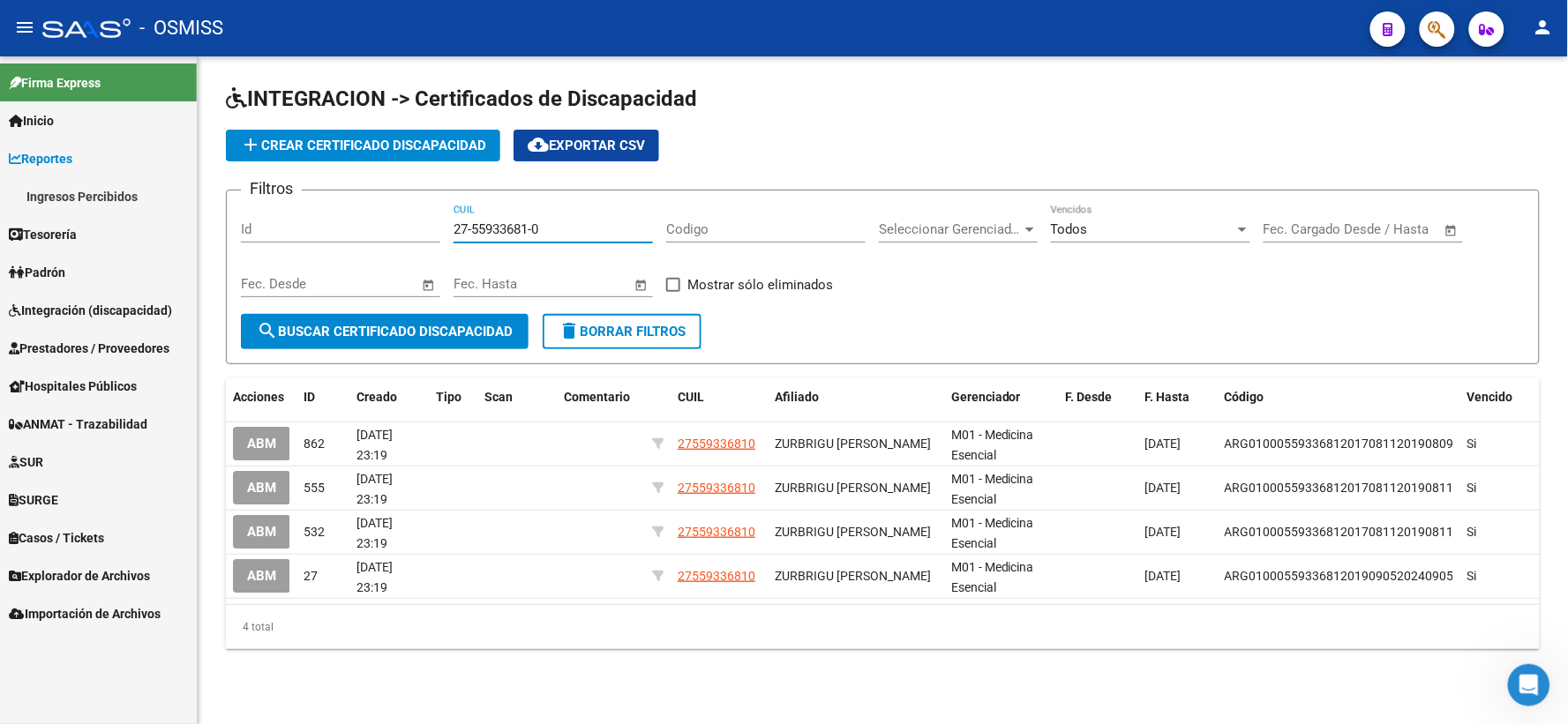
type input "27-55933681-0"
